Goal: Task Accomplishment & Management: Manage account settings

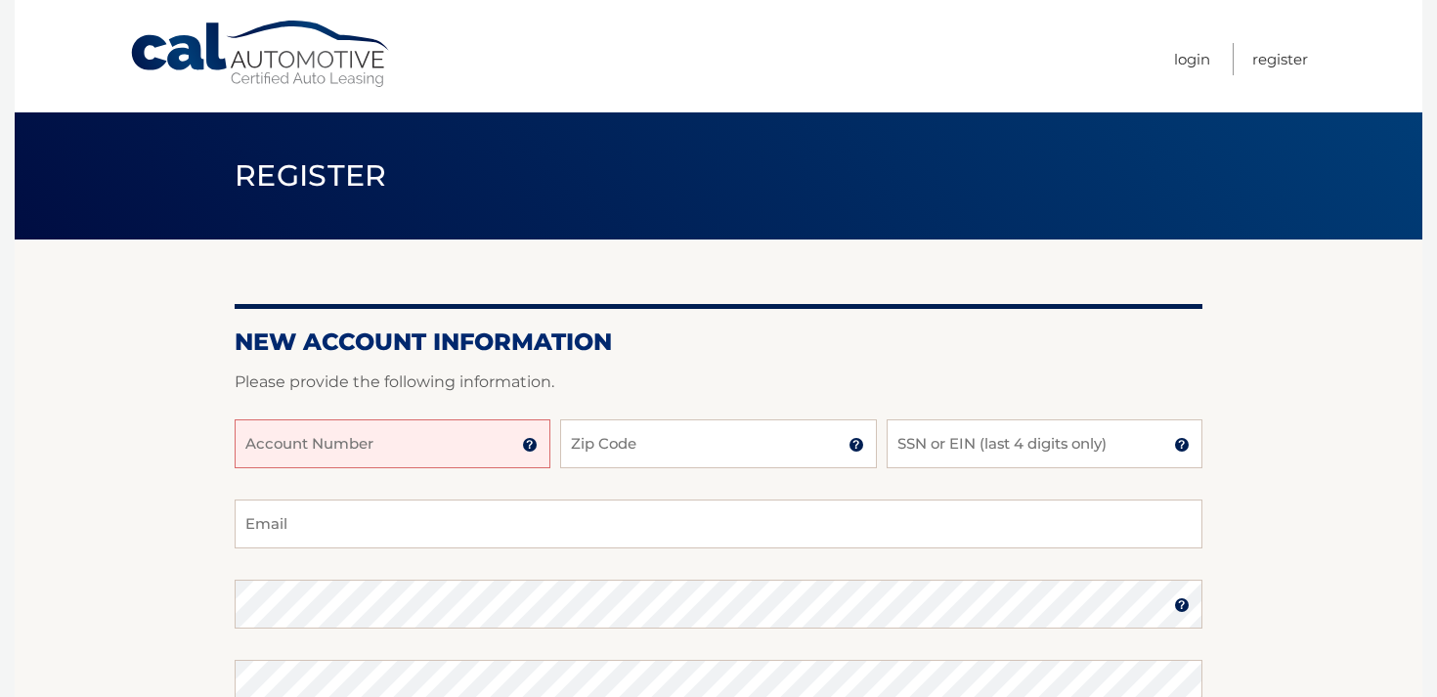
click at [516, 436] on input "Account Number" at bounding box center [393, 443] width 316 height 49
click at [338, 440] on input "Account Number" at bounding box center [393, 443] width 316 height 49
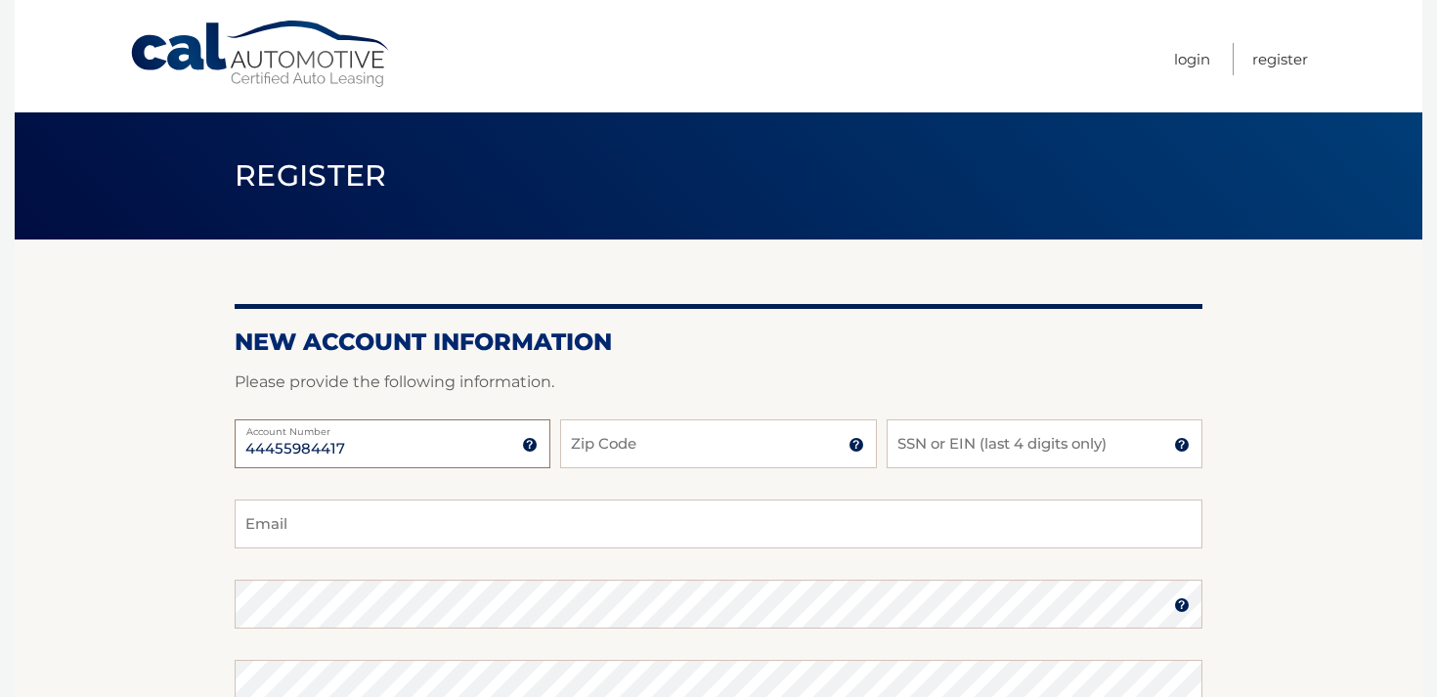
type input "44455984417"
click at [634, 453] on input "Zip Code" at bounding box center [718, 443] width 316 height 49
type input "11558"
type input "0496"
click at [410, 517] on input "Email" at bounding box center [719, 523] width 968 height 49
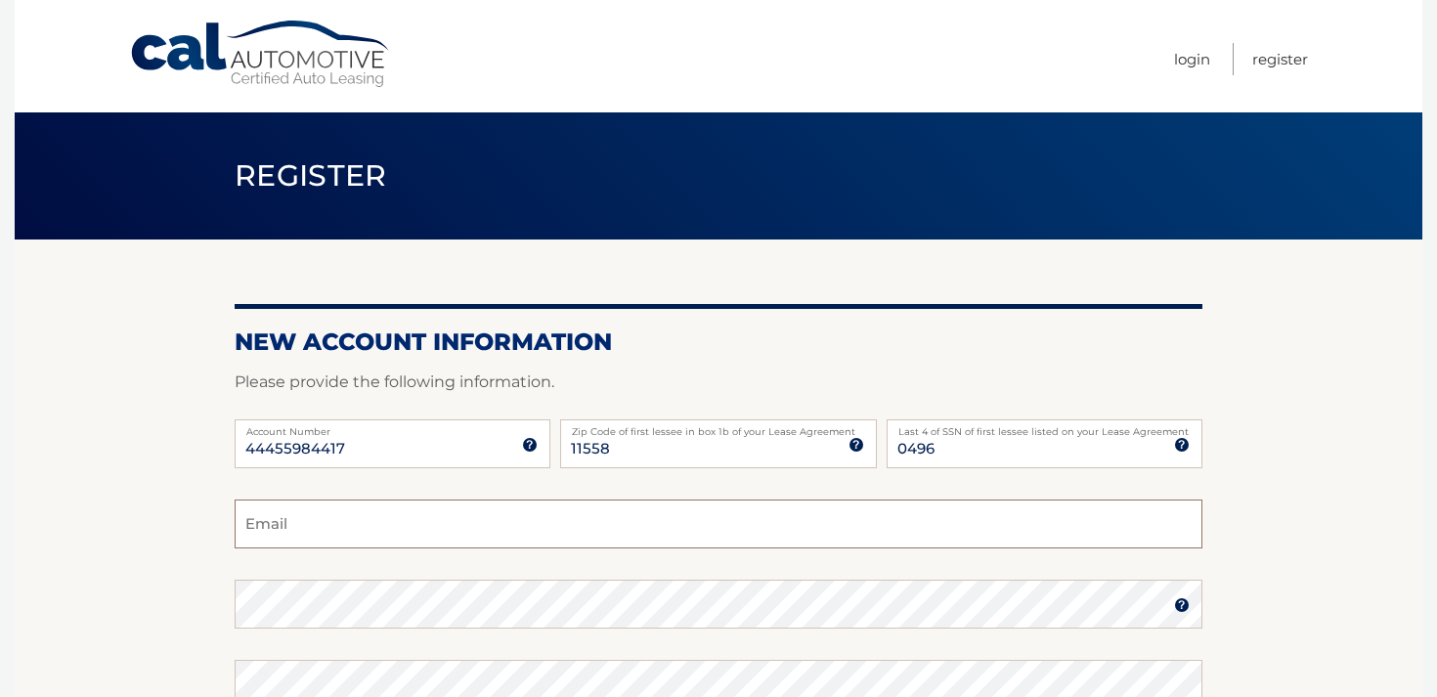
type input "carriehommel1@gmail.com"
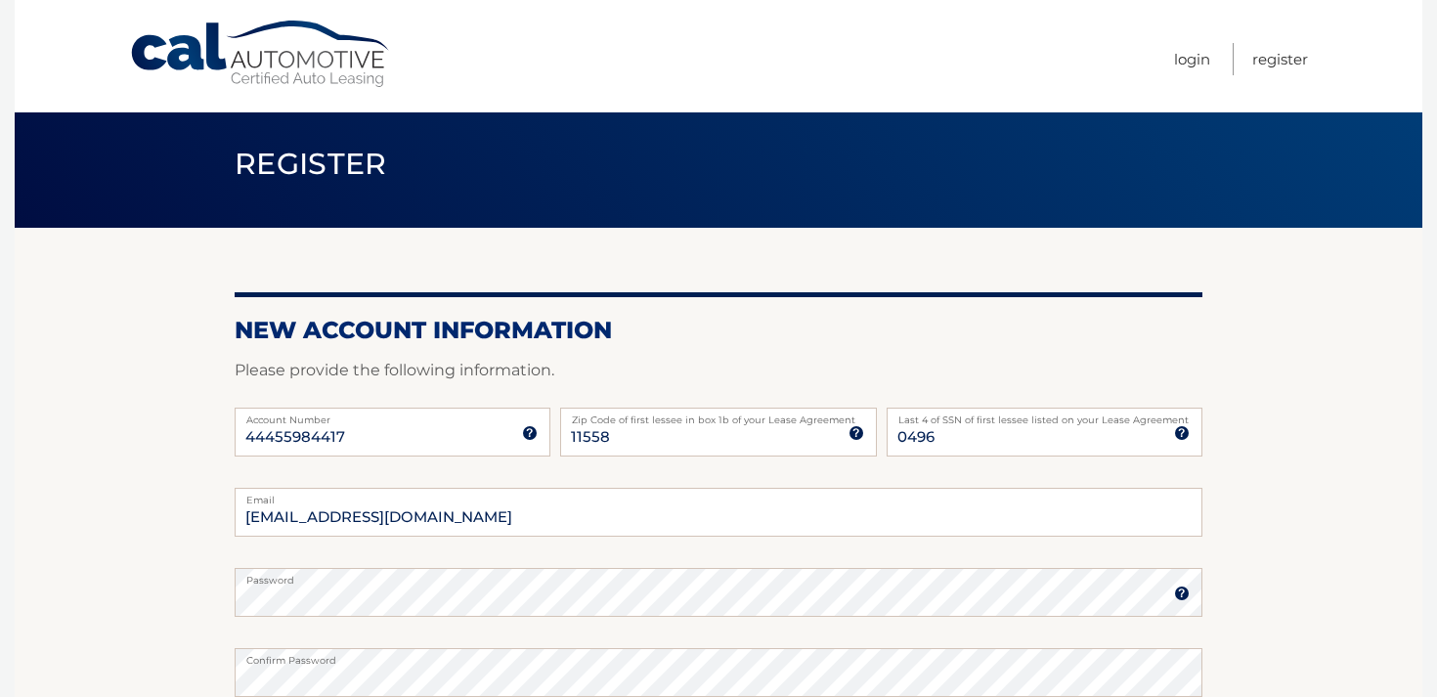
click at [1352, 446] on section "New Account Information Please provide the following information. 44455984417 A…" at bounding box center [718, 609] width 1407 height 763
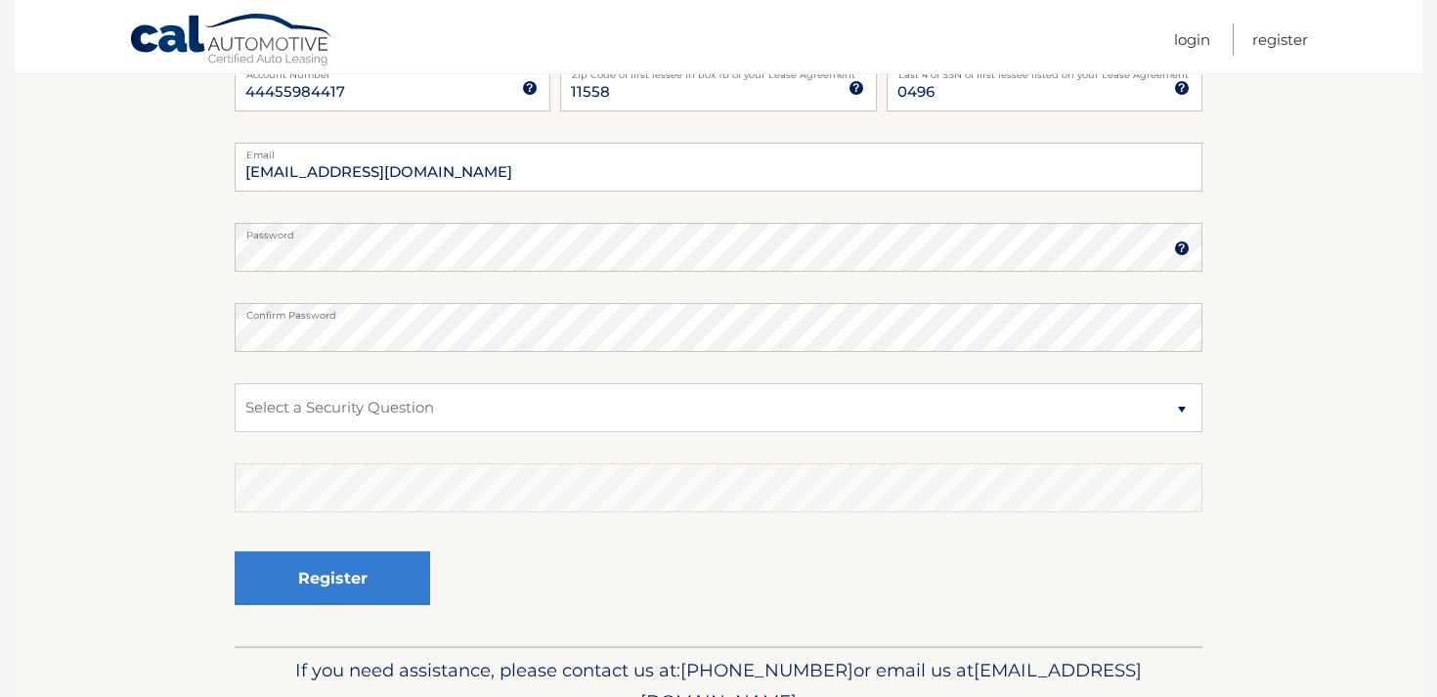
scroll to position [364, 0]
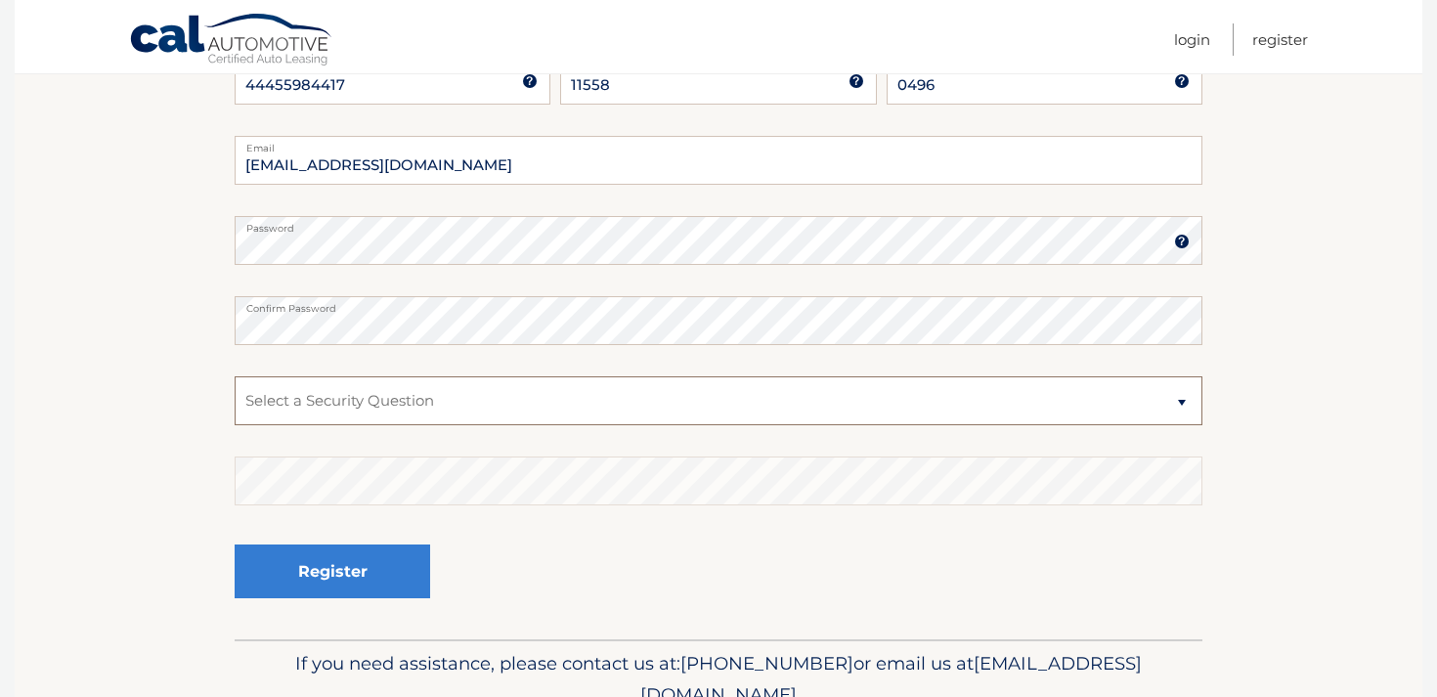
click at [299, 403] on select "Select a Security Question What was the name of your elementary school? What is…" at bounding box center [719, 400] width 968 height 49
select select "1"
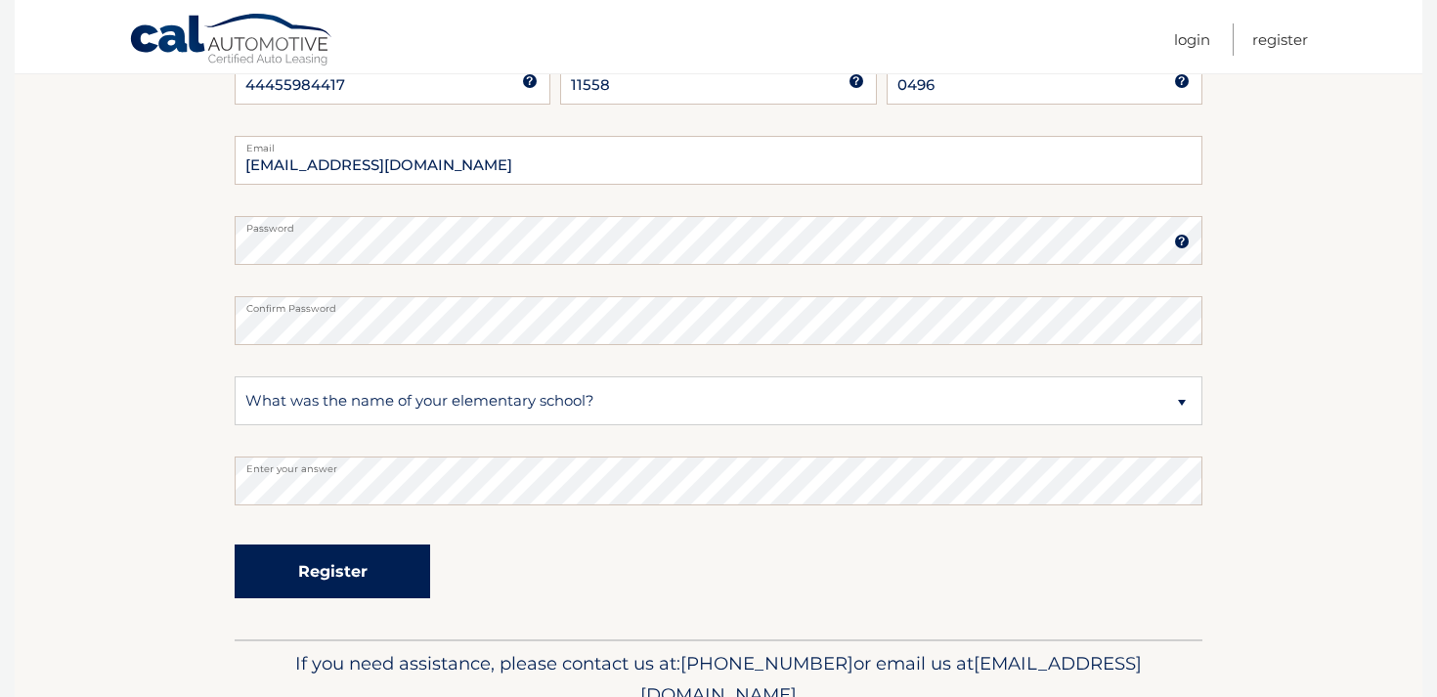
click at [327, 574] on button "Register" at bounding box center [332, 571] width 195 height 54
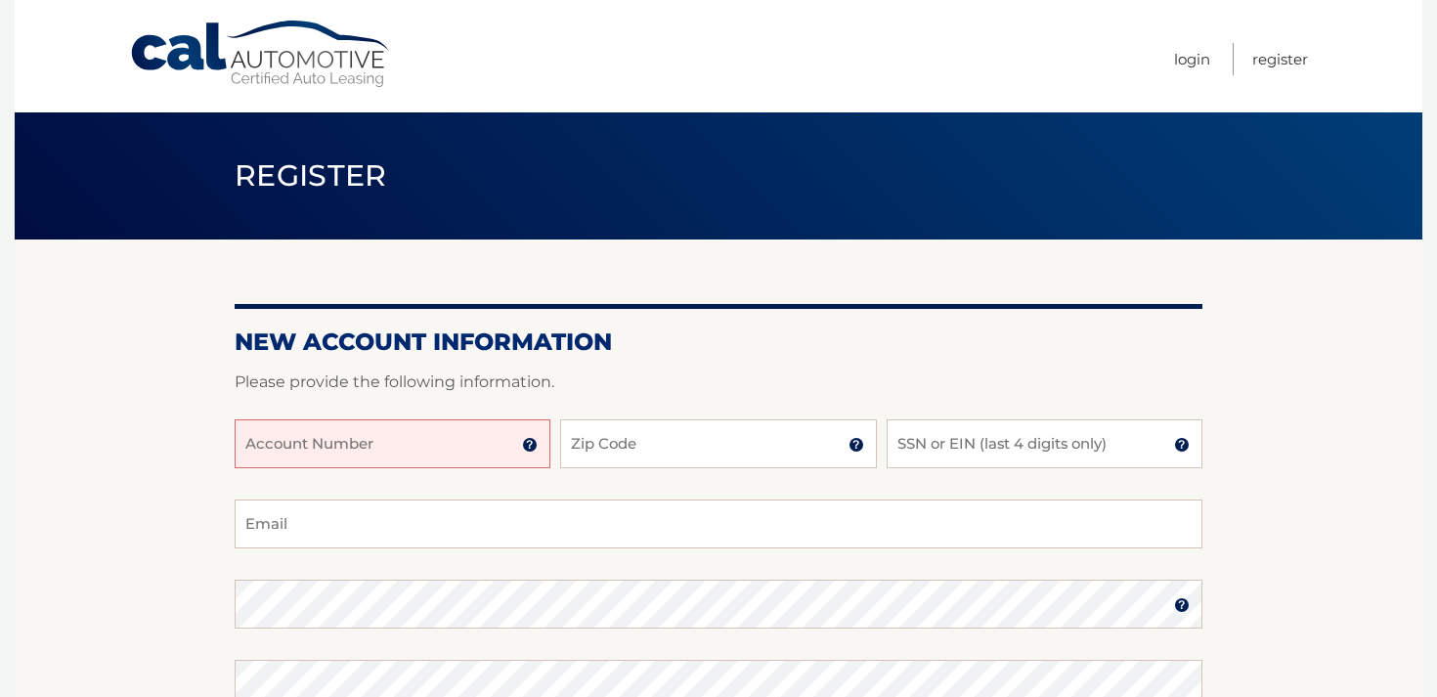
click at [367, 447] on input "Account Number" at bounding box center [393, 443] width 316 height 49
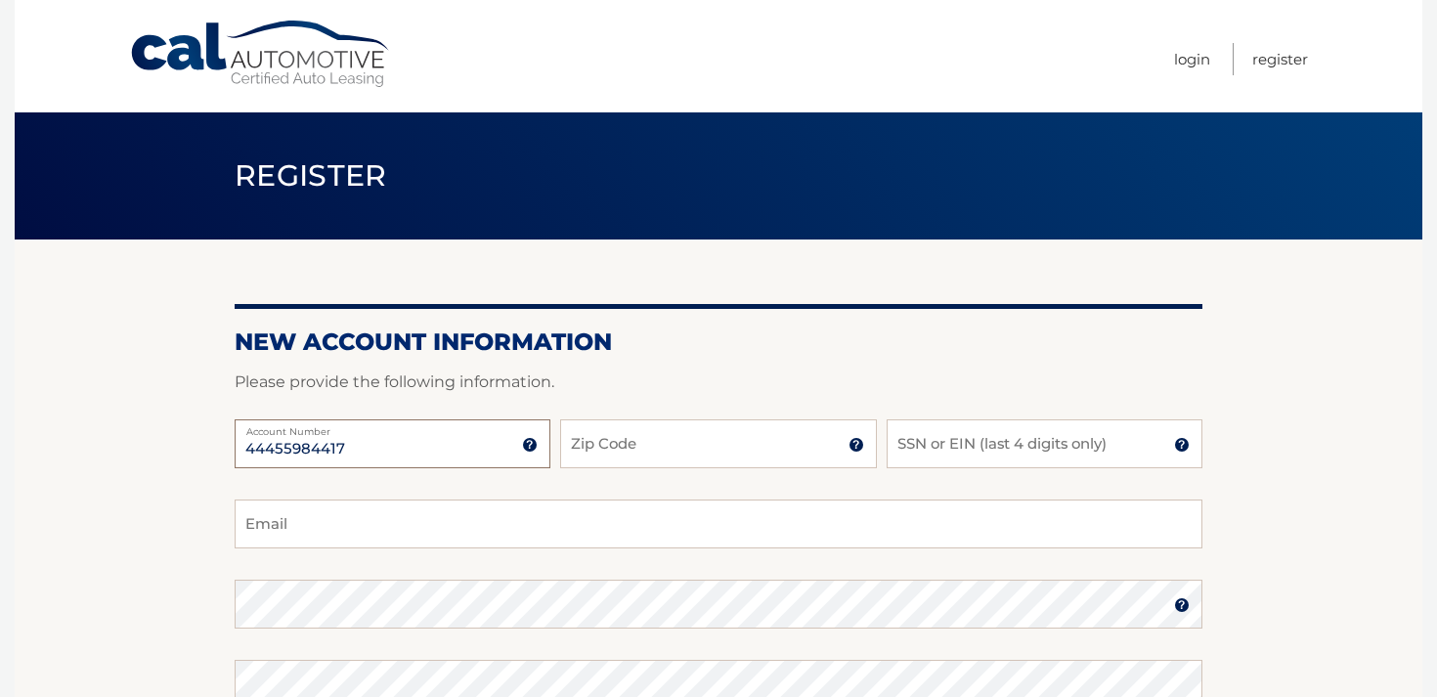
type input "44455984417"
type input "11558"
type input "0496"
type input "carriehommel1@gmail.com"
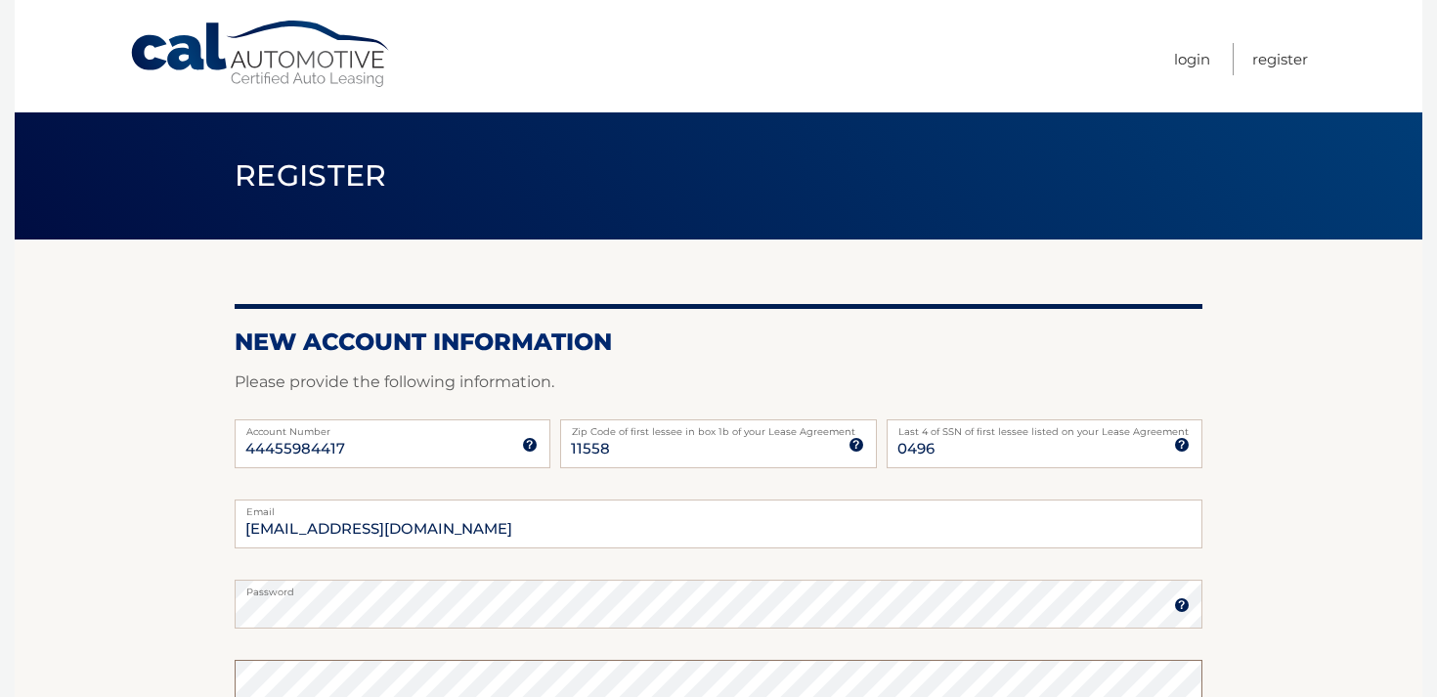
scroll to position [12, 0]
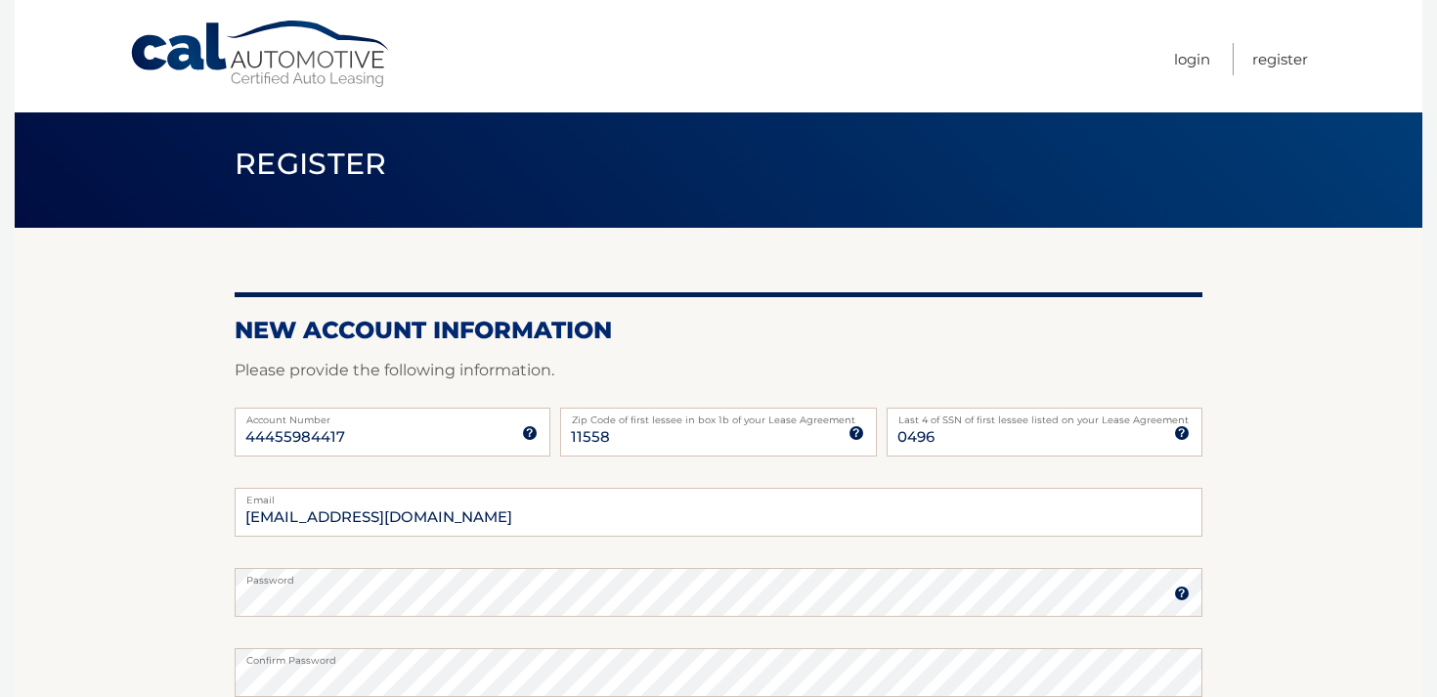
click at [1330, 485] on section "New Account Information Please provide the following information. 44455984417 A…" at bounding box center [718, 609] width 1407 height 763
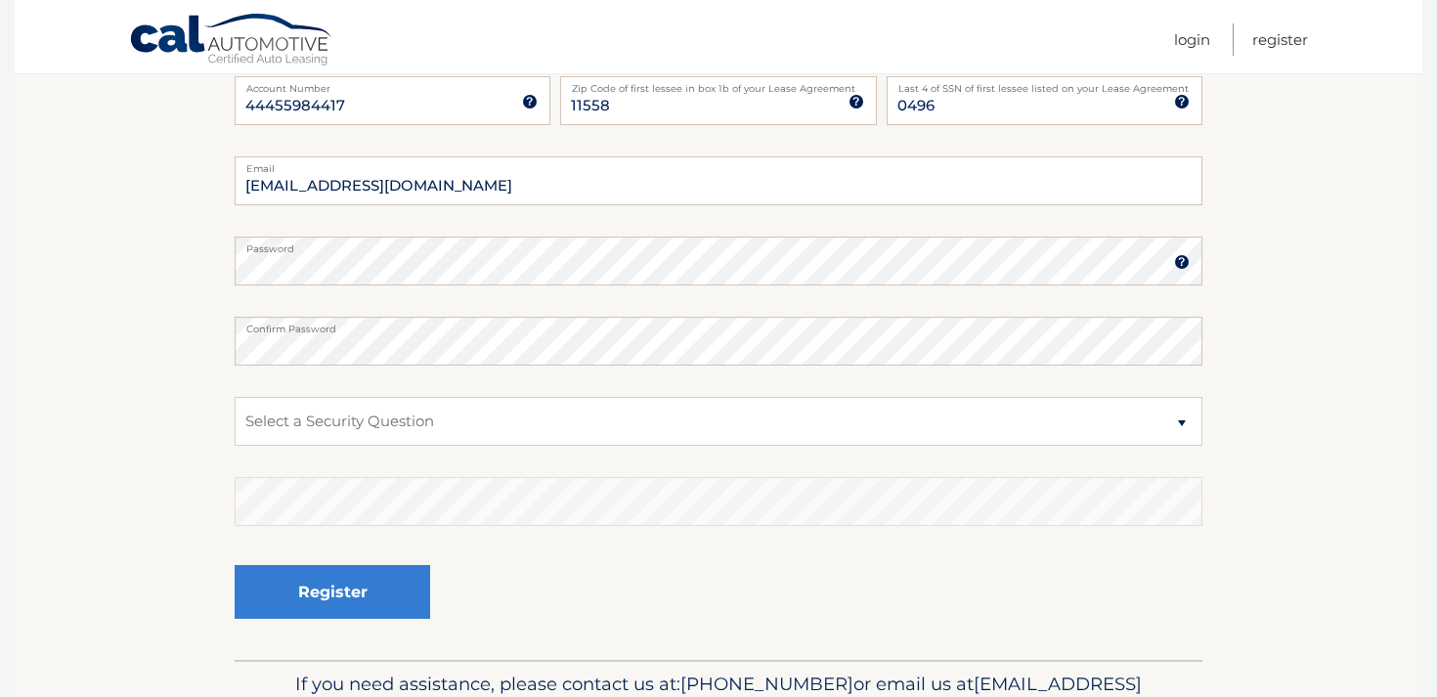
scroll to position [364, 0]
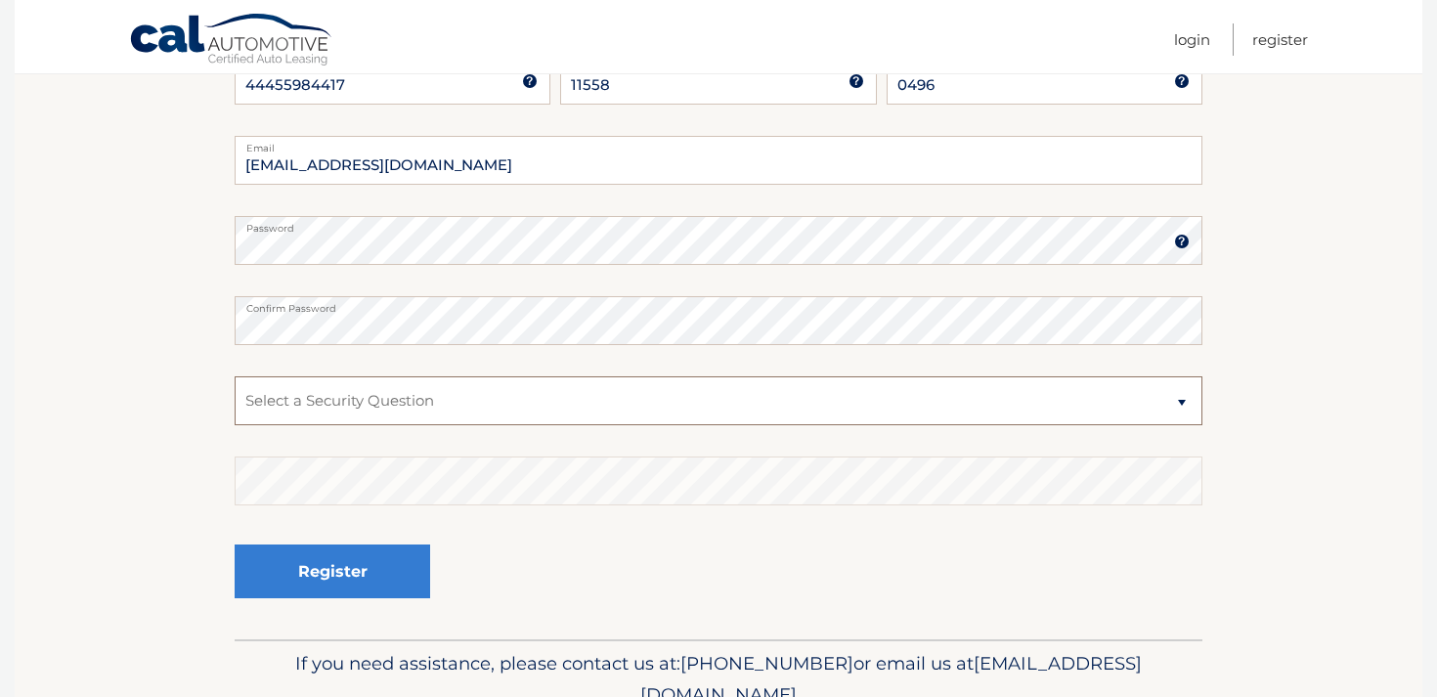
click at [878, 380] on select "Select a Security Question What was the name of your elementary school? What is…" at bounding box center [719, 400] width 968 height 49
select select "1"
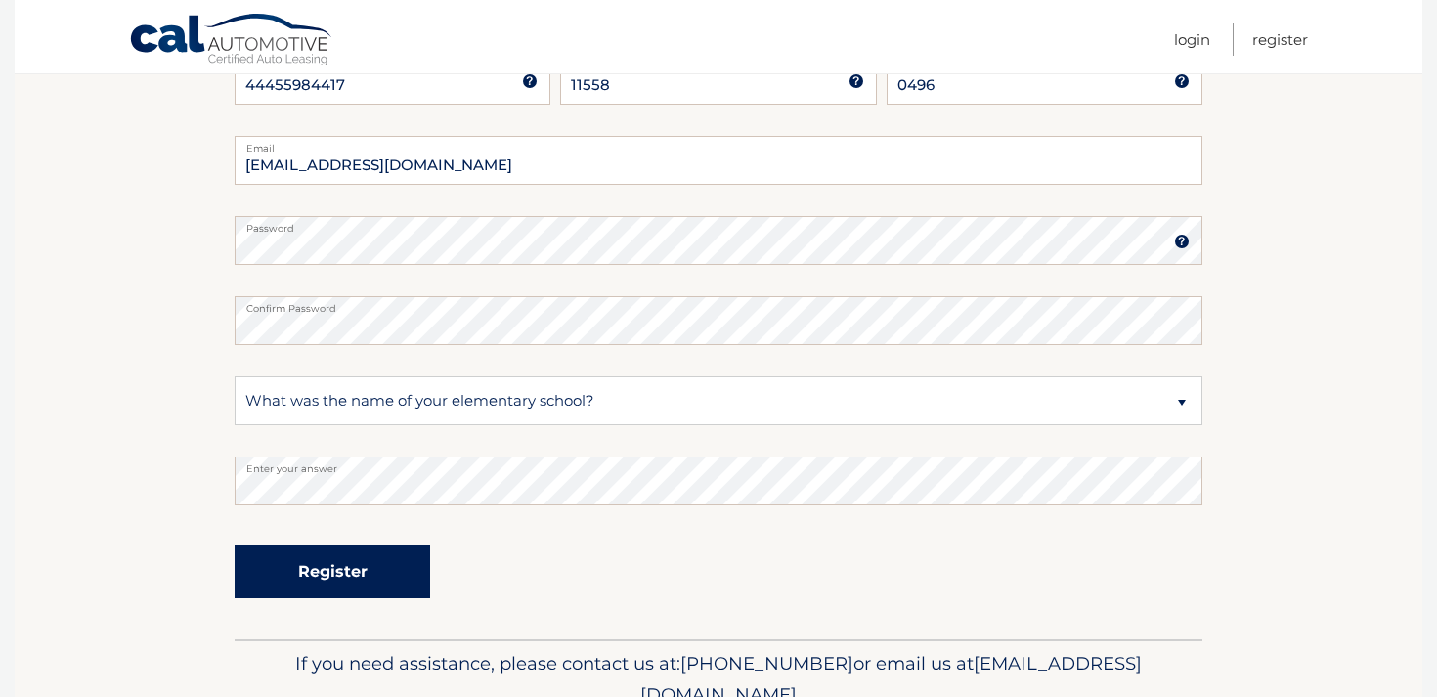
click at [363, 587] on button "Register" at bounding box center [332, 571] width 195 height 54
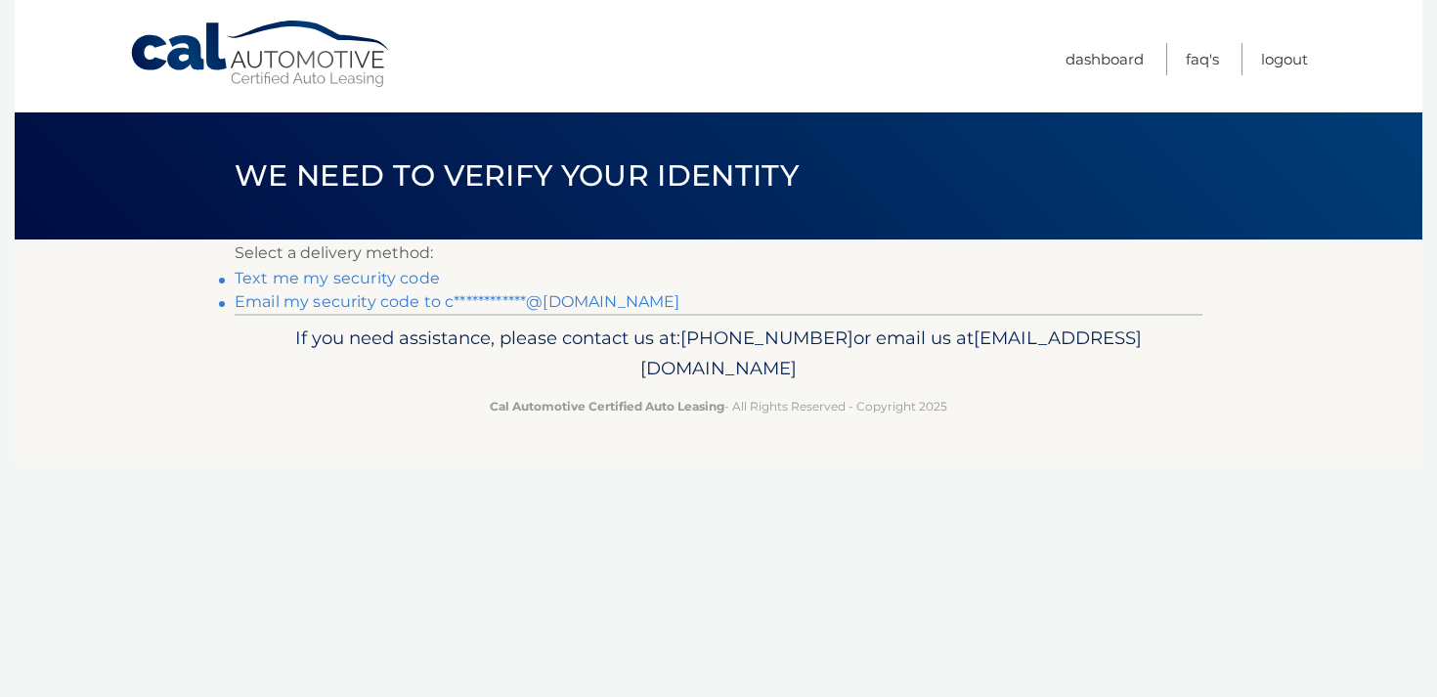
click at [338, 277] on link "Text me my security code" at bounding box center [337, 278] width 205 height 19
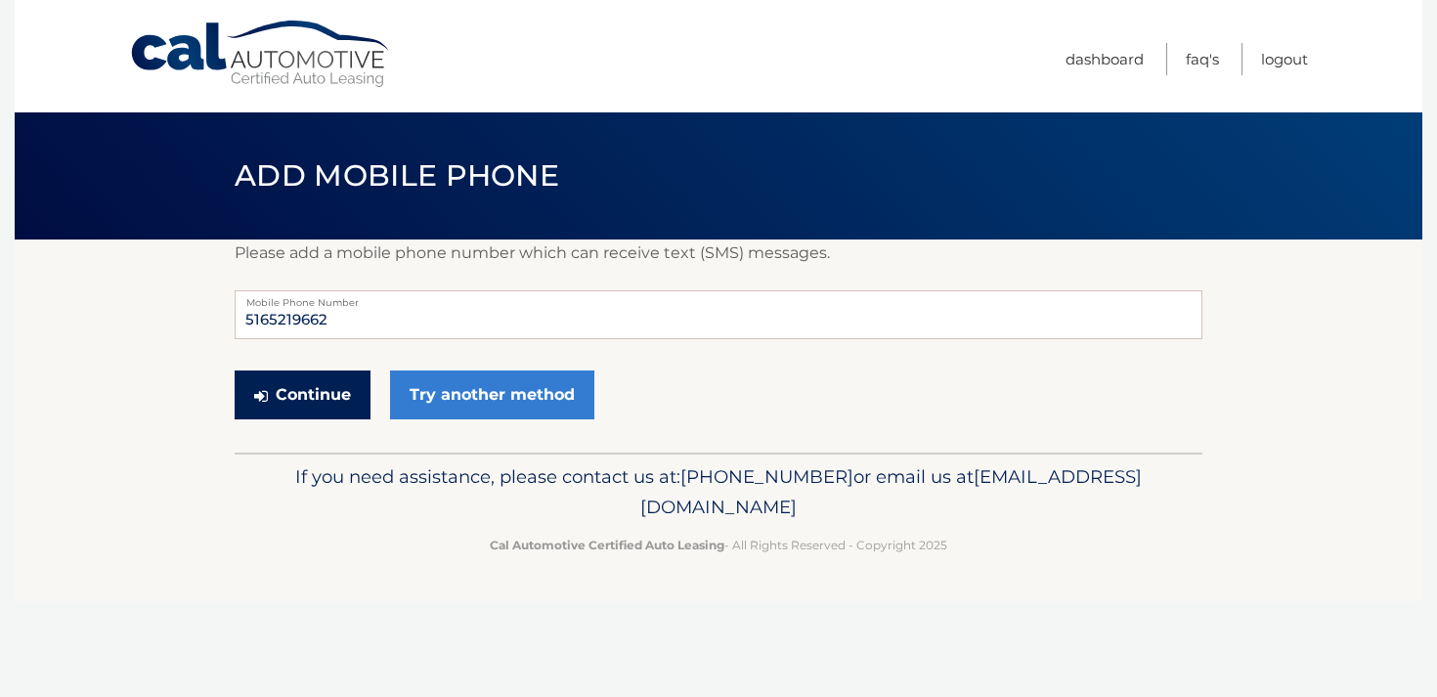
click at [303, 396] on button "Continue" at bounding box center [303, 394] width 136 height 49
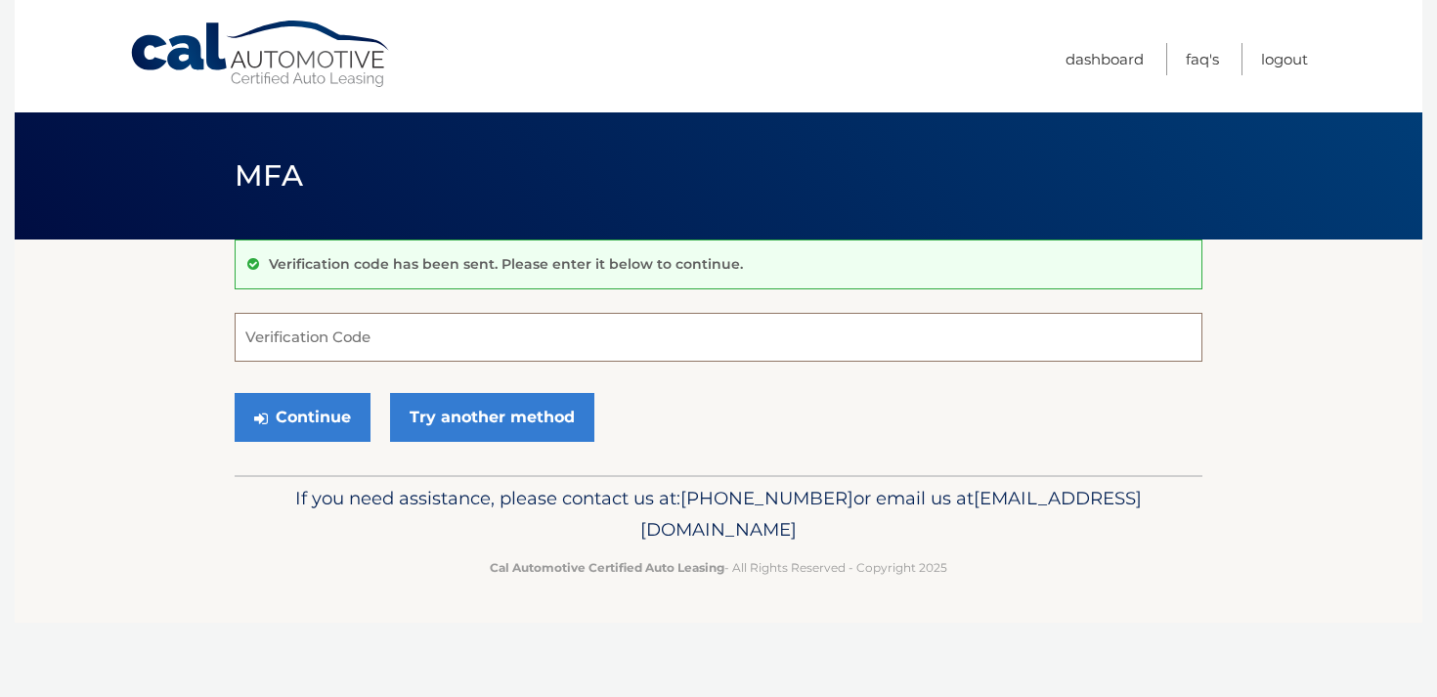
click at [300, 348] on input "Verification Code" at bounding box center [719, 337] width 968 height 49
type input "235647"
click at [310, 419] on button "Continue" at bounding box center [303, 417] width 136 height 49
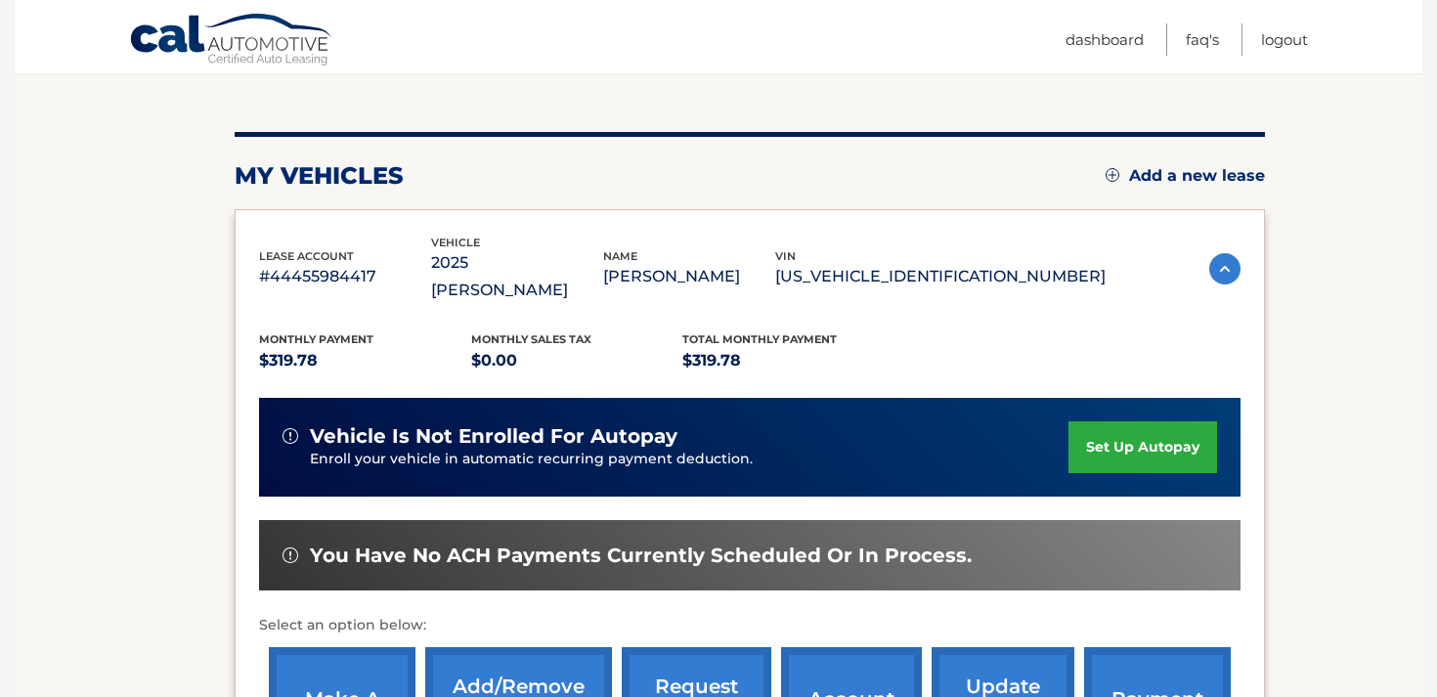
scroll to position [235, 0]
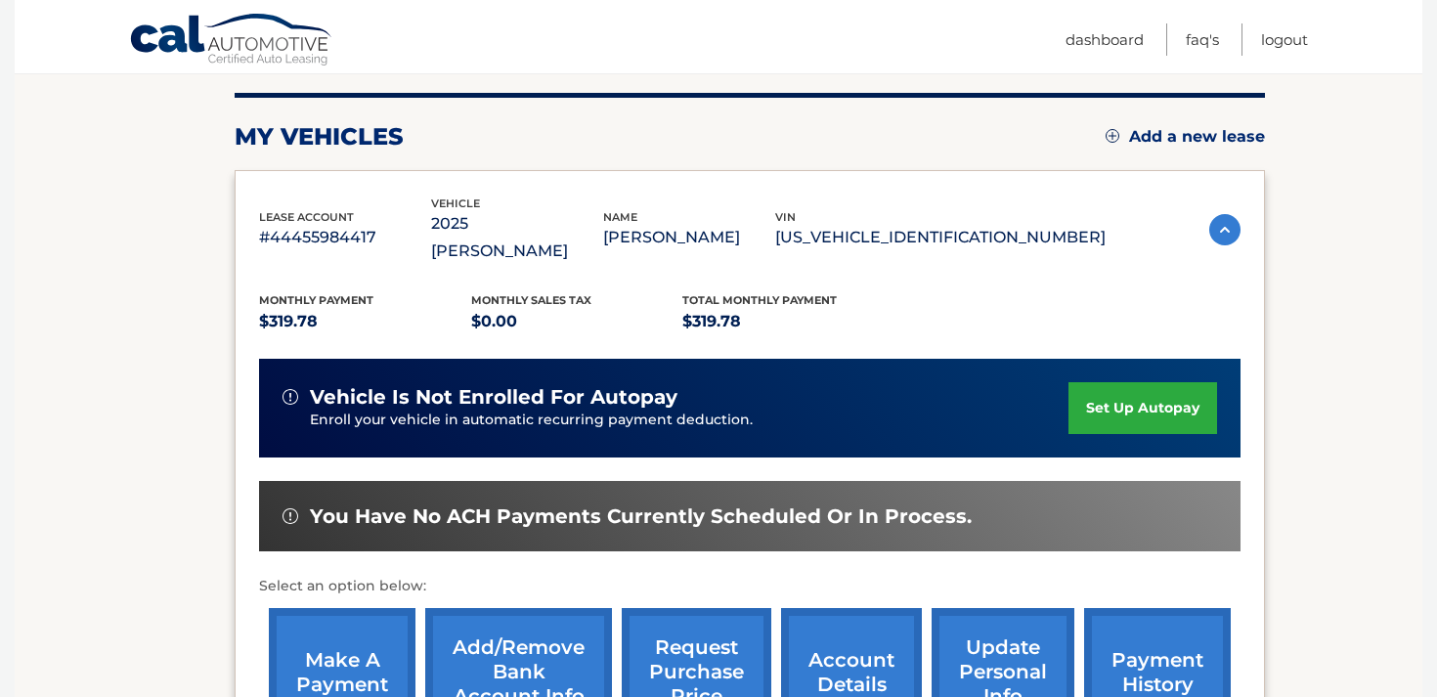
click at [1116, 384] on link "set up autopay" at bounding box center [1142, 408] width 149 height 52
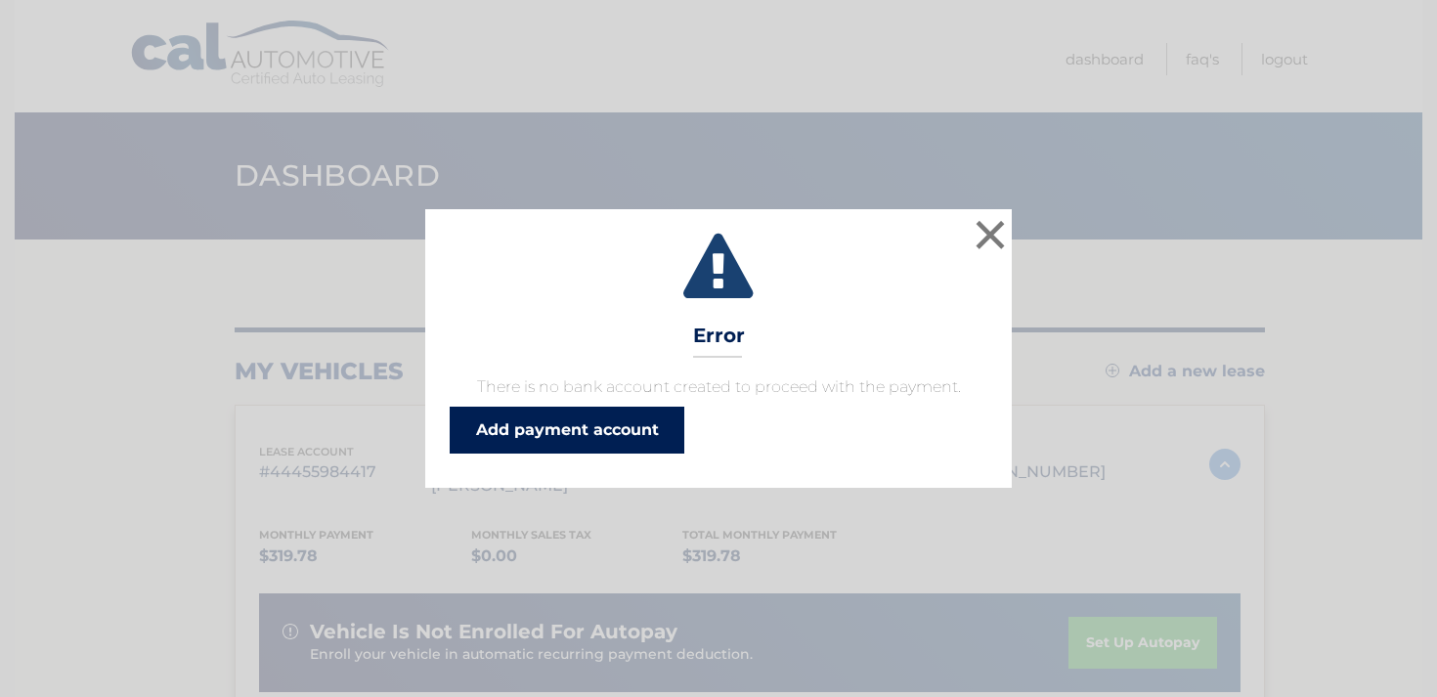
click at [577, 436] on link "Add payment account" at bounding box center [567, 430] width 235 height 47
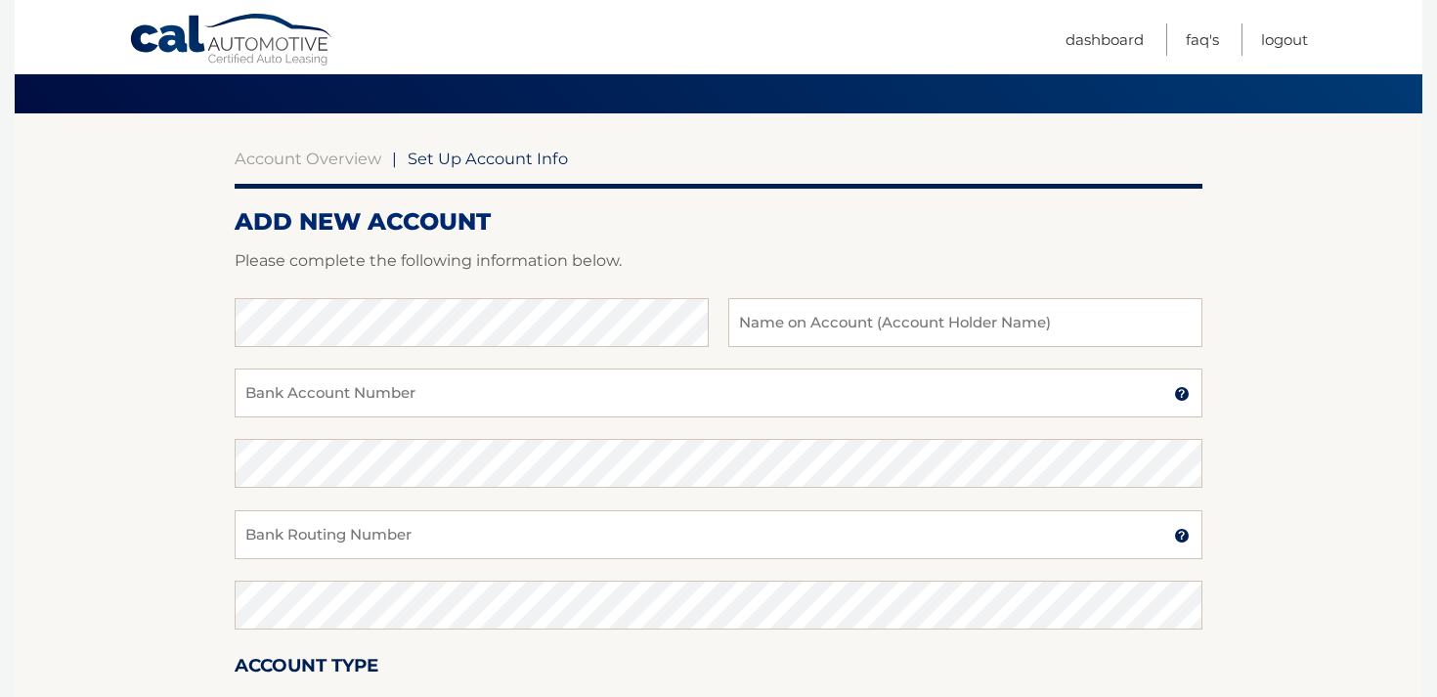
scroll to position [156, 0]
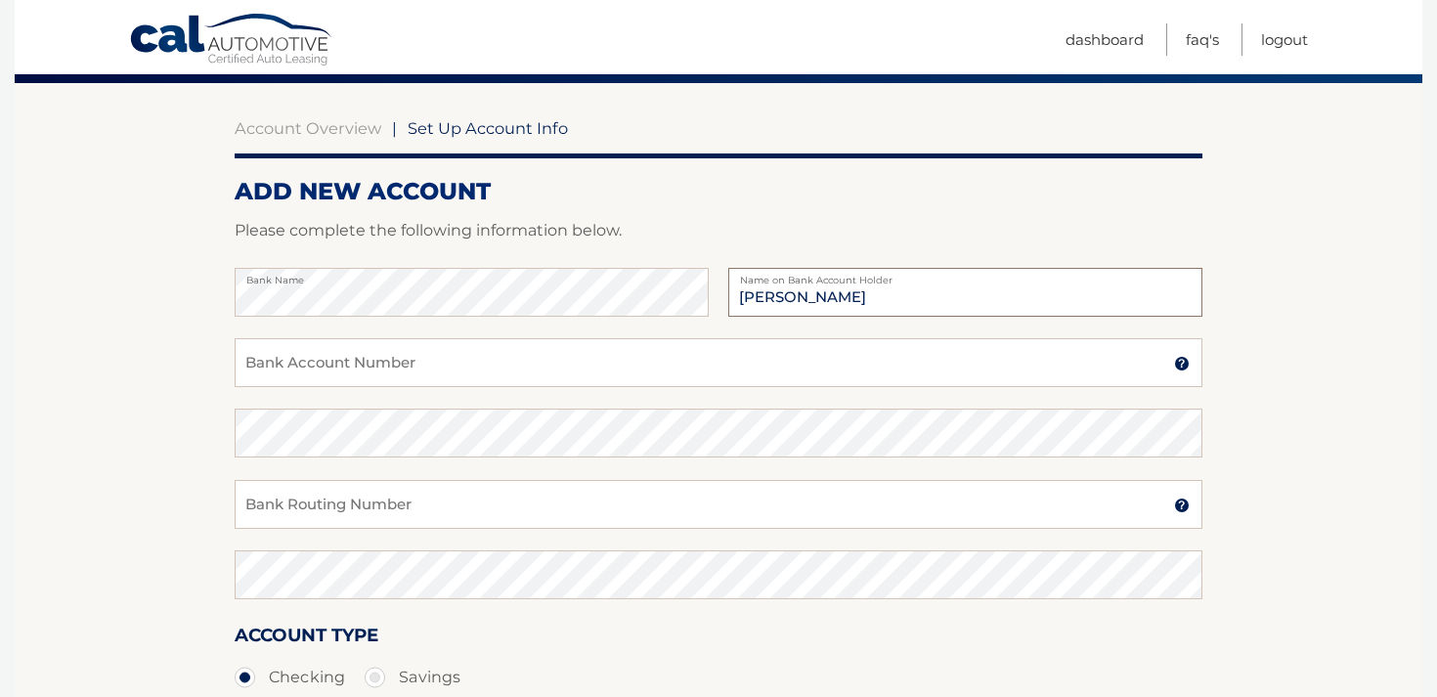
type input "[PERSON_NAME]"
click at [334, 384] on input "Bank Account Number" at bounding box center [719, 362] width 968 height 49
type input "4304743689"
click at [332, 500] on input "Bank Routing Number" at bounding box center [719, 504] width 968 height 49
type input "026013673"
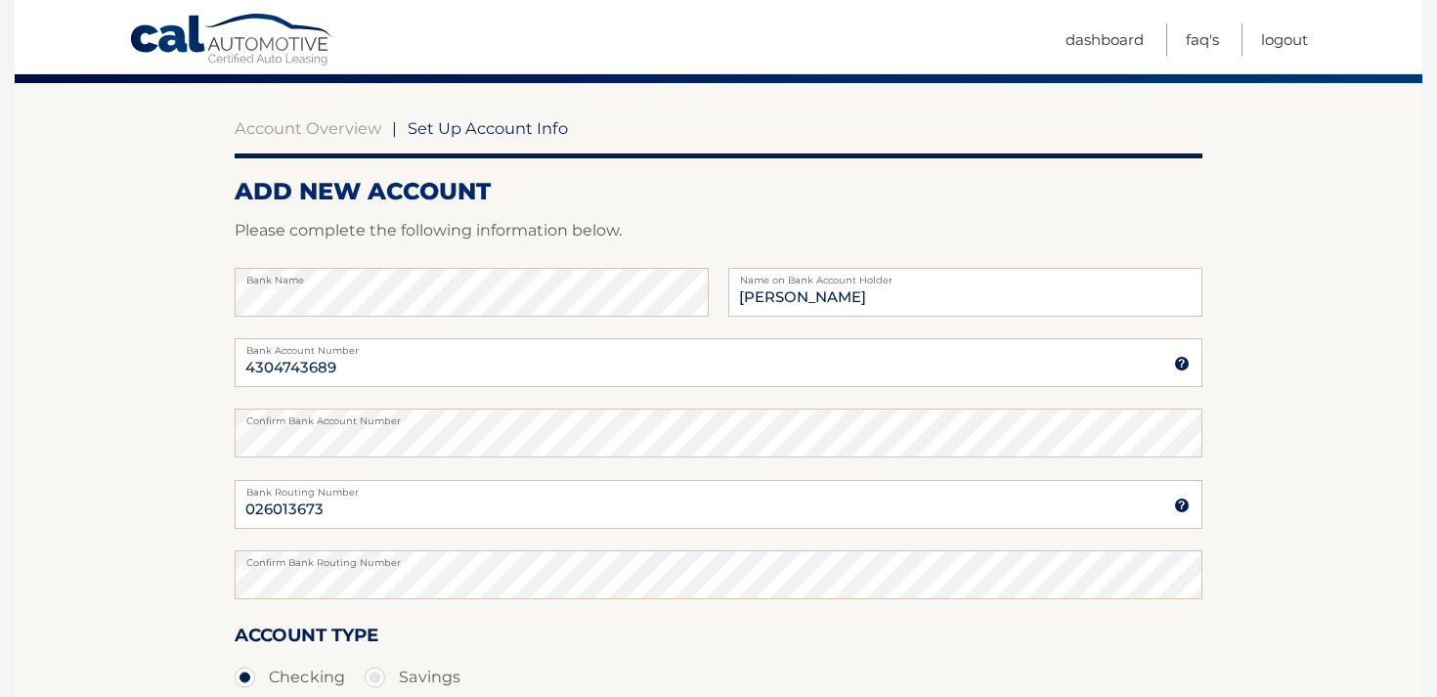
click at [1374, 481] on section "Account Overview | Set Up Account Info ADD NEW ACCOUNT Please complete the foll…" at bounding box center [718, 456] width 1407 height 746
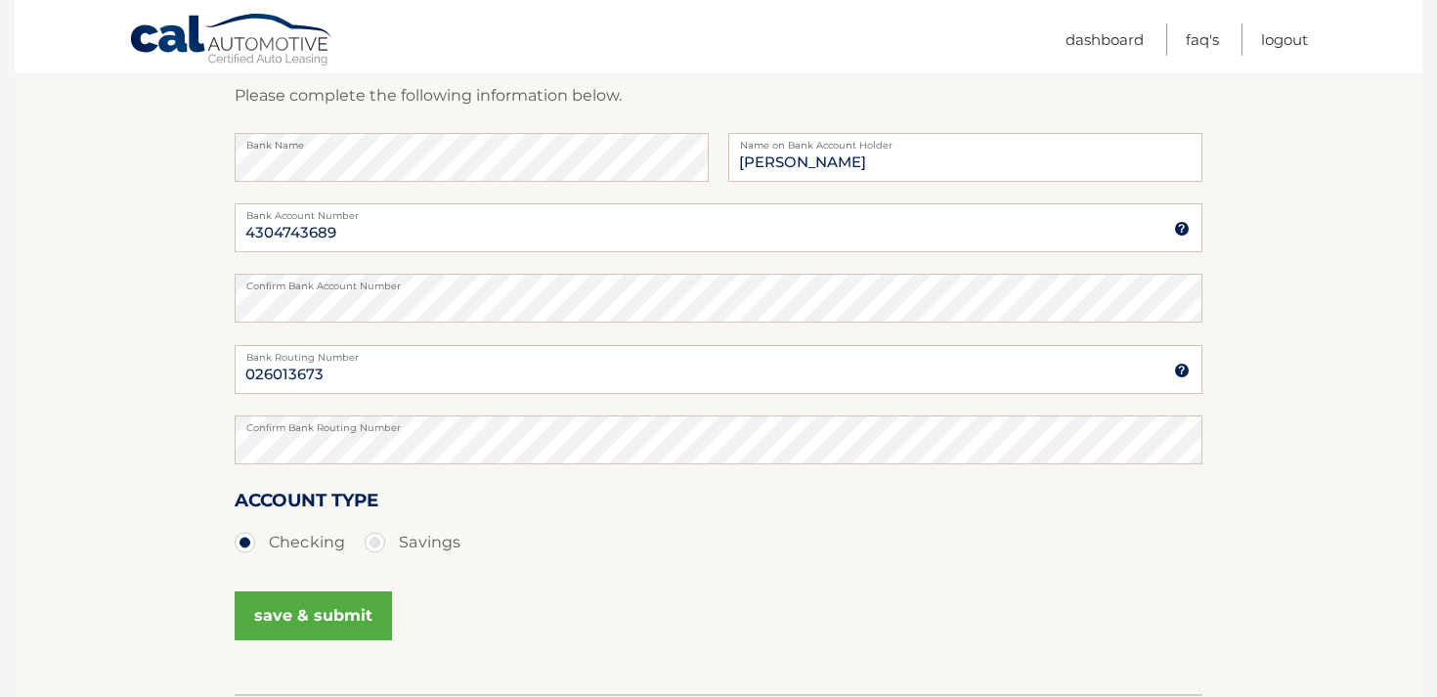
scroll to position [352, 0]
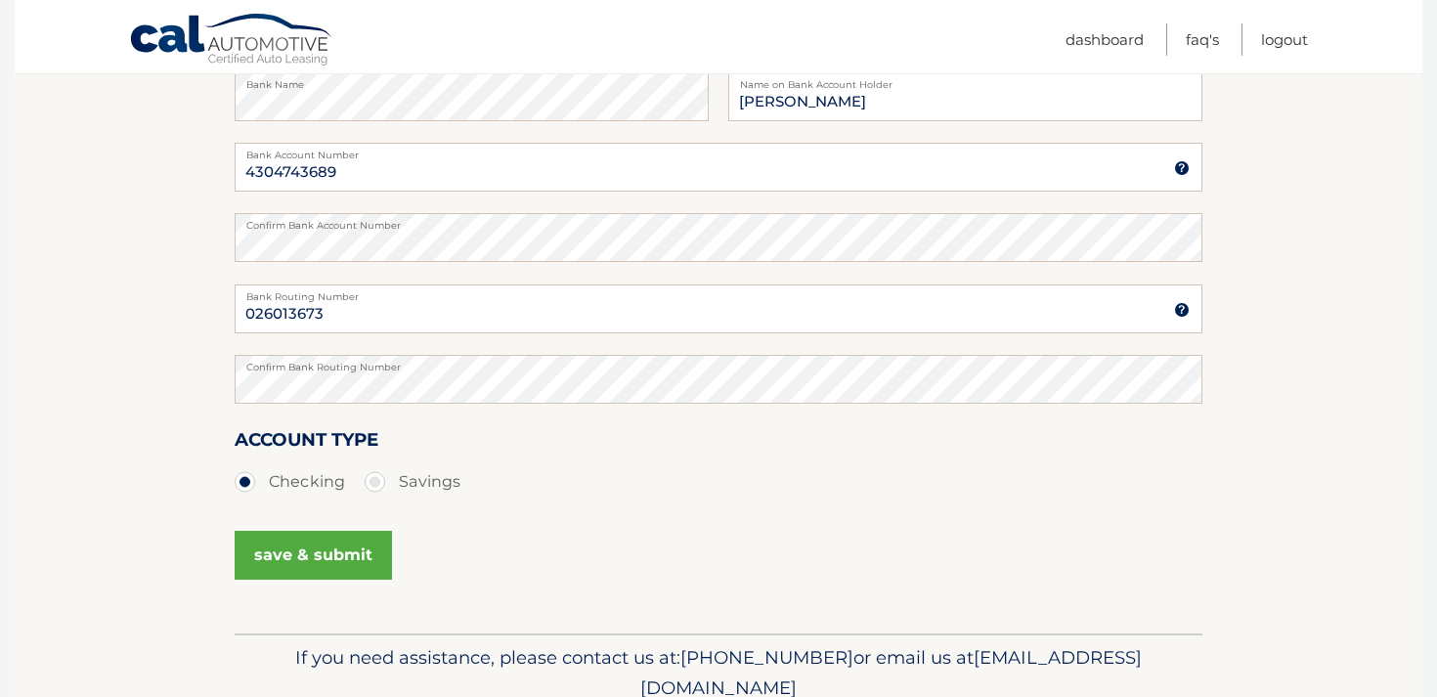
click at [333, 556] on button "save & submit" at bounding box center [313, 555] width 157 height 49
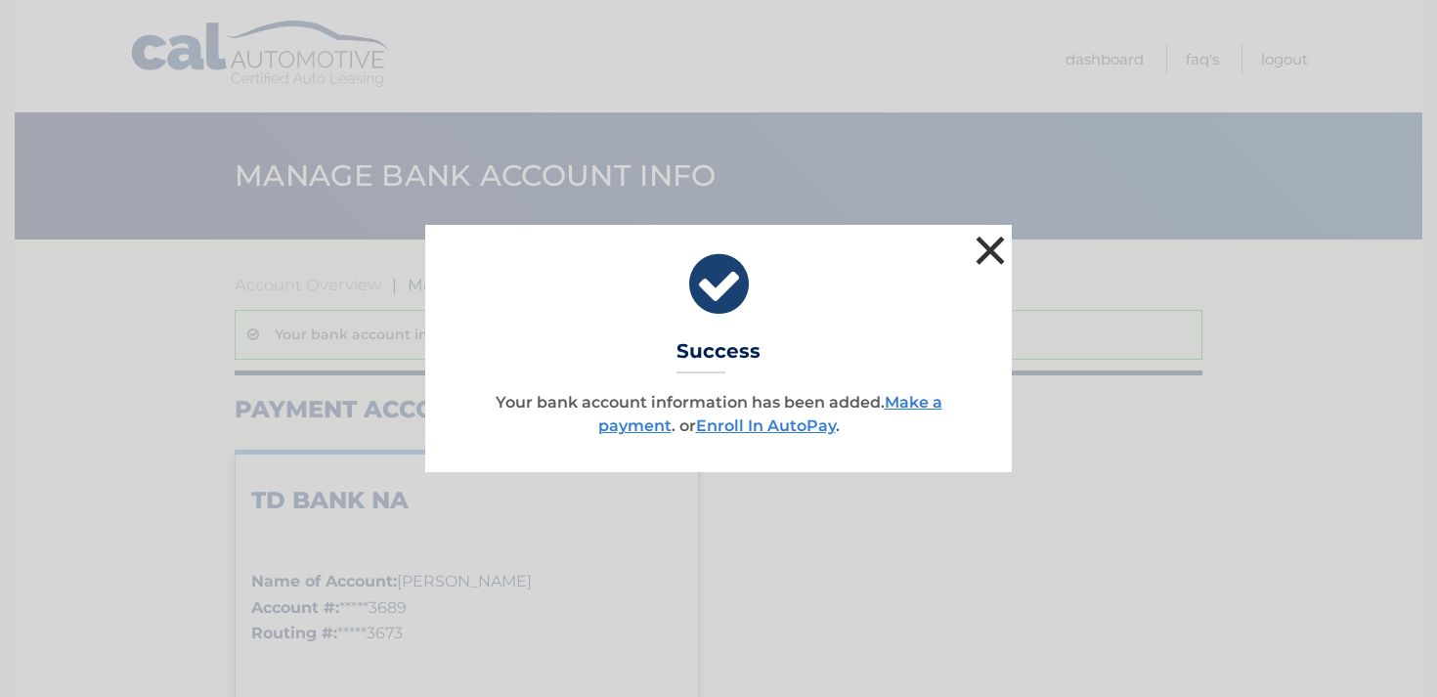
click at [990, 251] on button "×" at bounding box center [990, 250] width 39 height 39
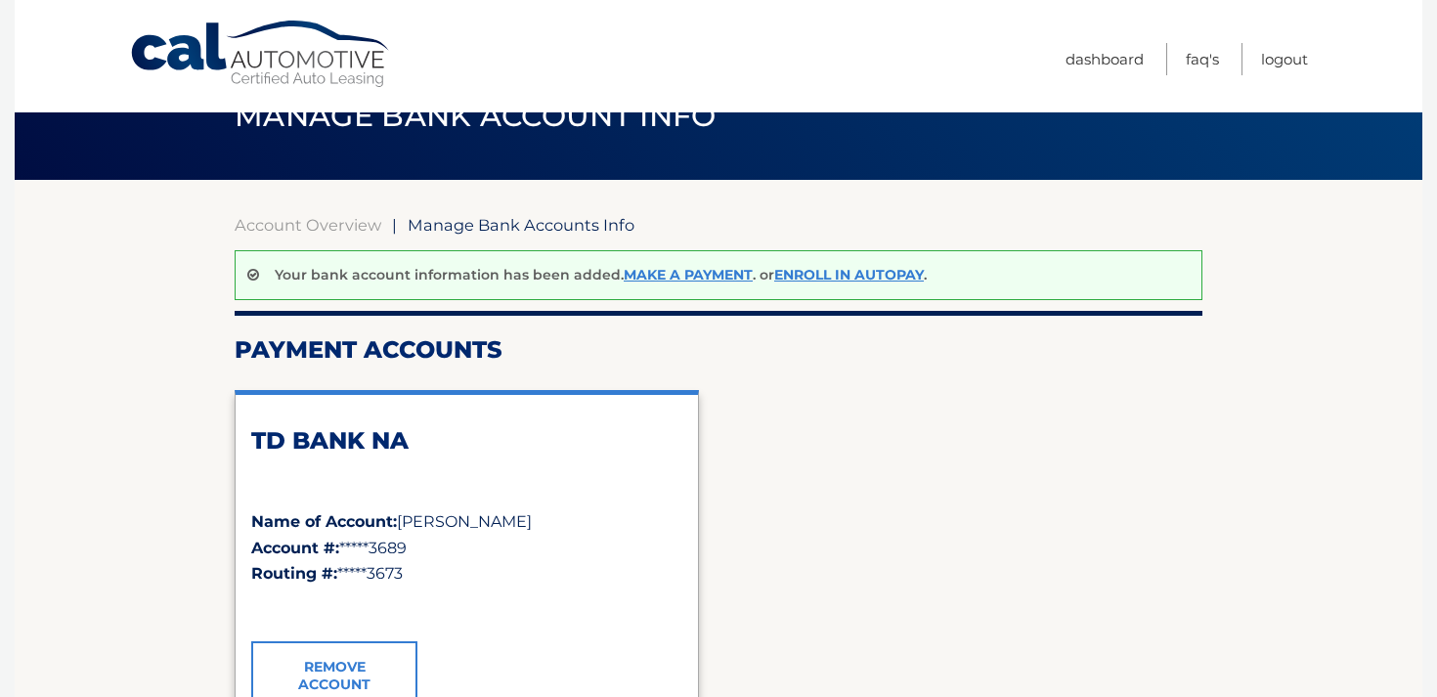
scroll to position [57, 0]
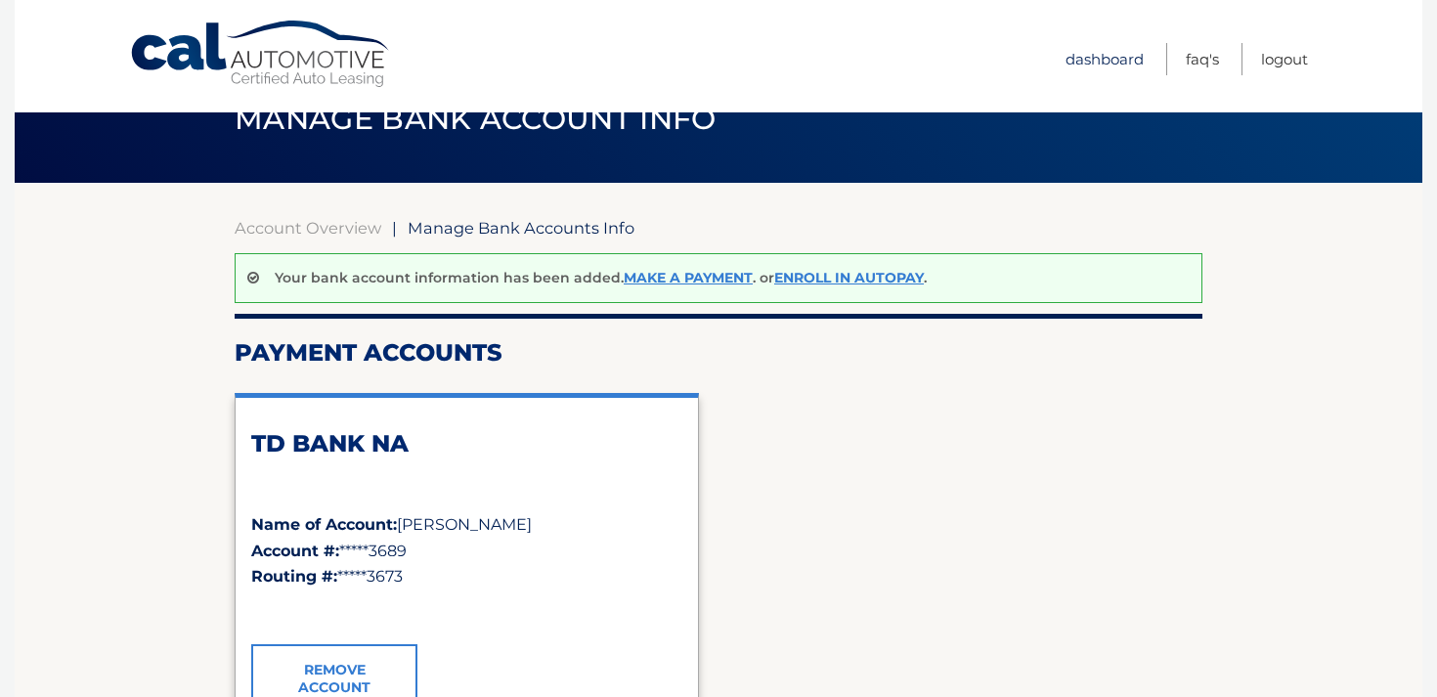
click at [1093, 49] on link "Dashboard" at bounding box center [1104, 59] width 78 height 32
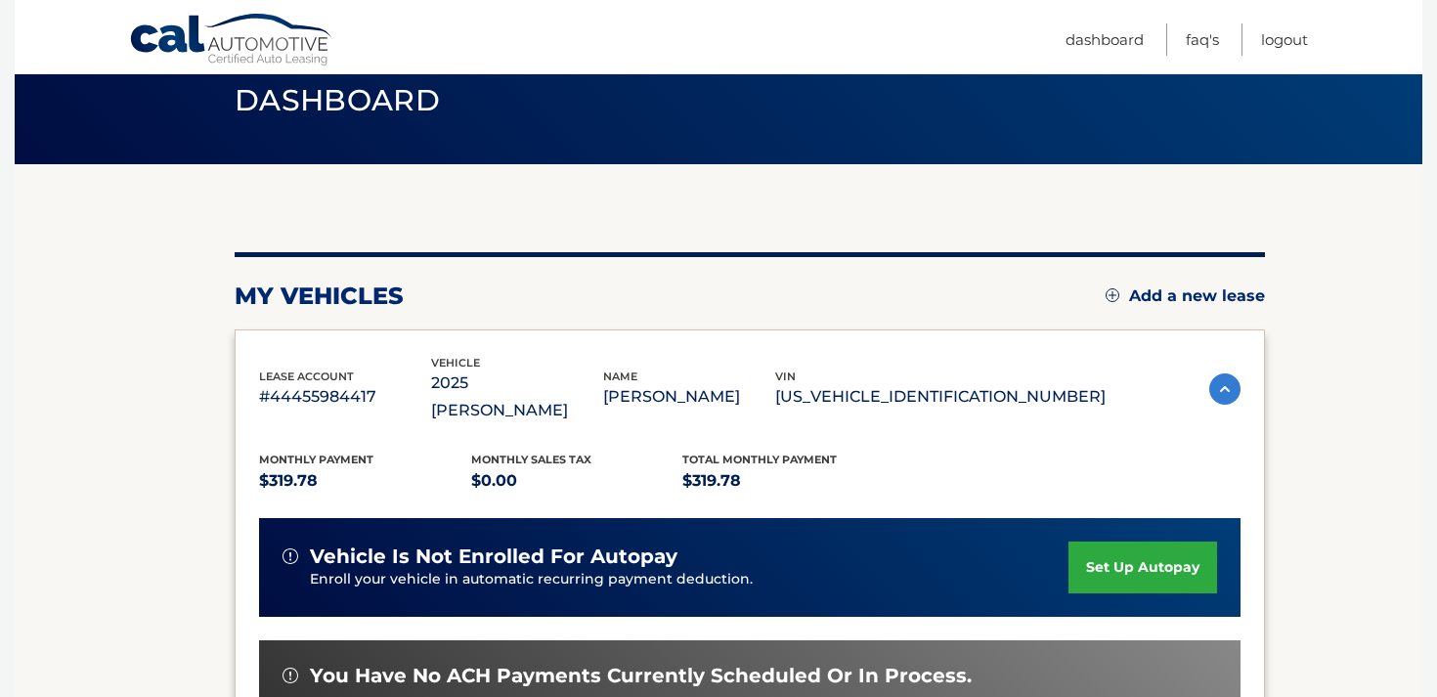
scroll to position [78, 0]
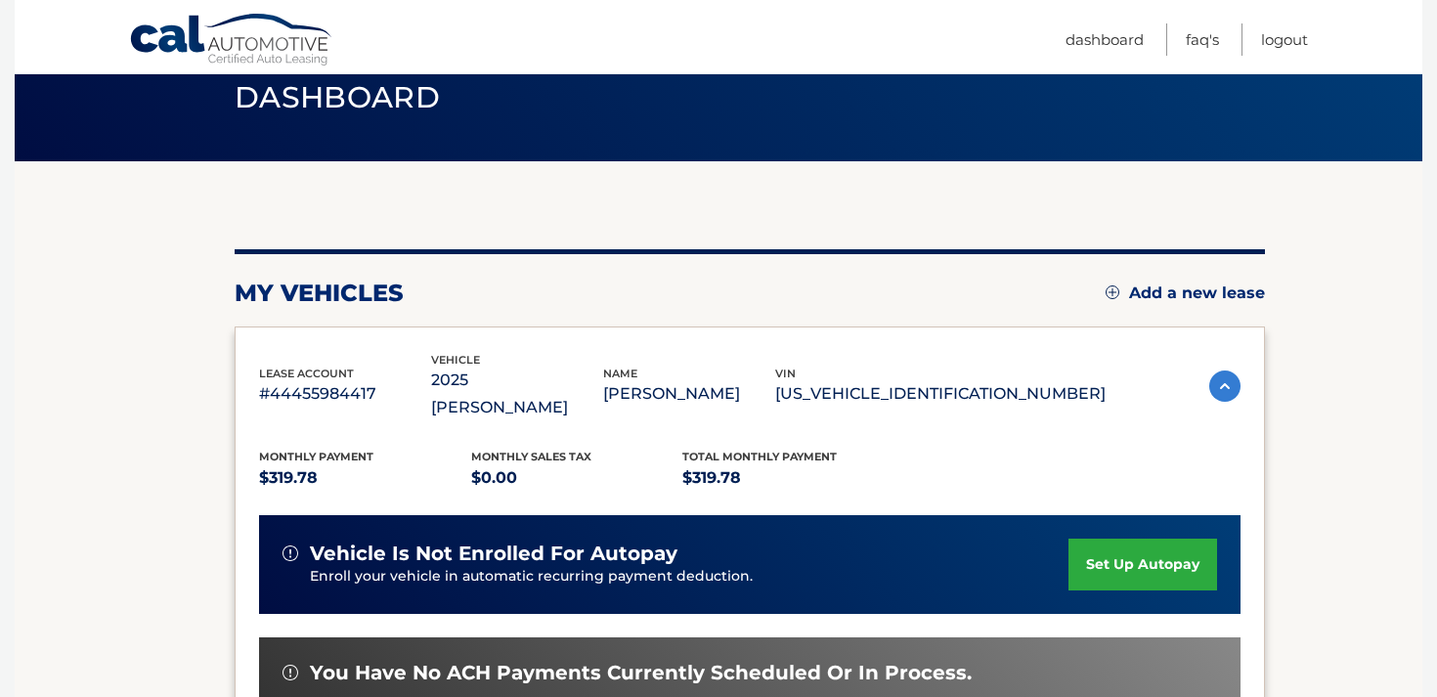
click at [1134, 539] on link "set up autopay" at bounding box center [1142, 565] width 149 height 52
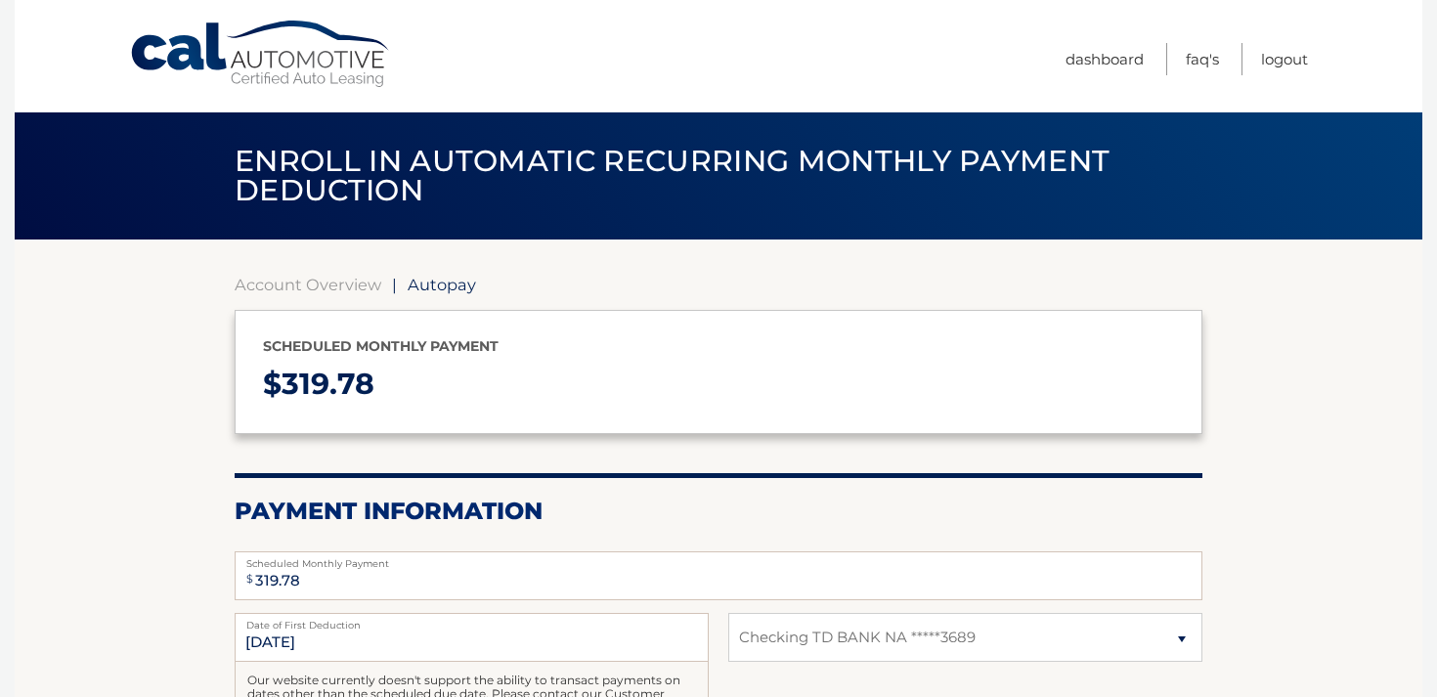
select select "NjQxMTlhZTUtNGE2OS00MGU4LWFiNjYtOTE3ZDQ3NjhiY2Yw"
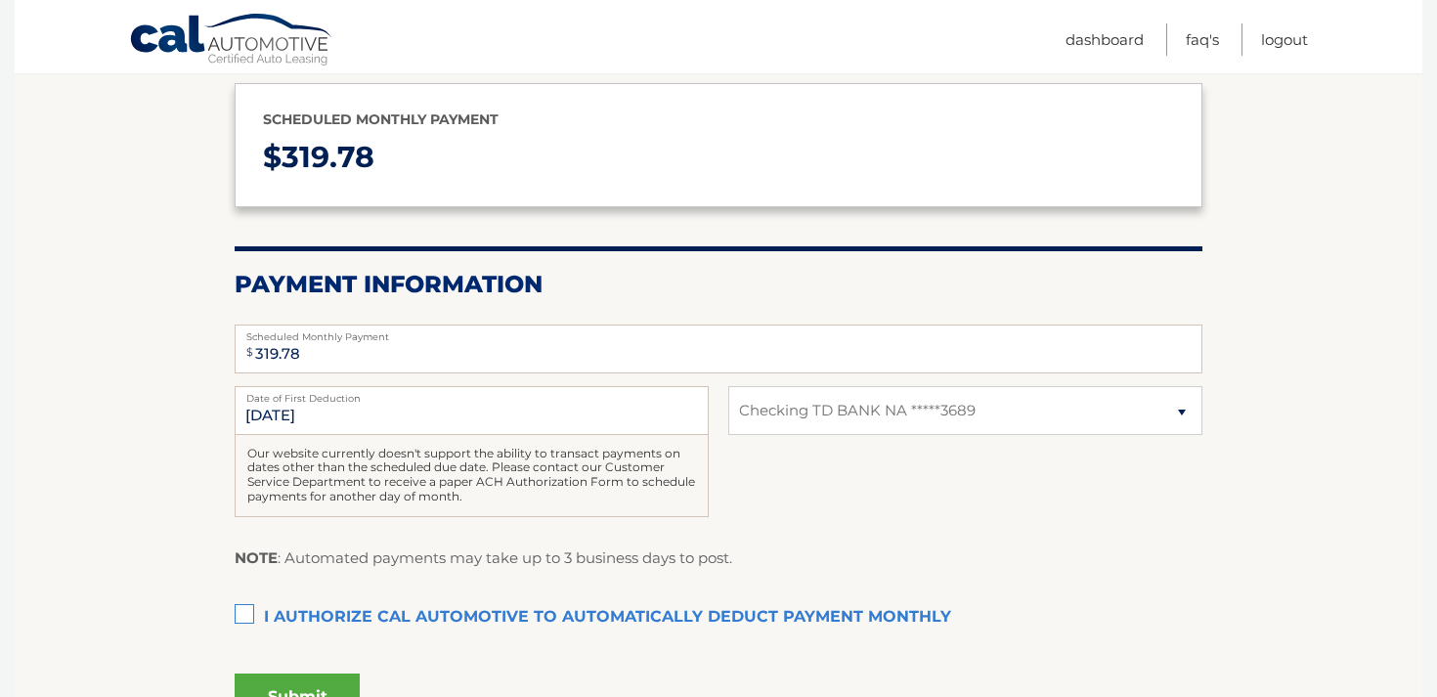
scroll to position [235, 0]
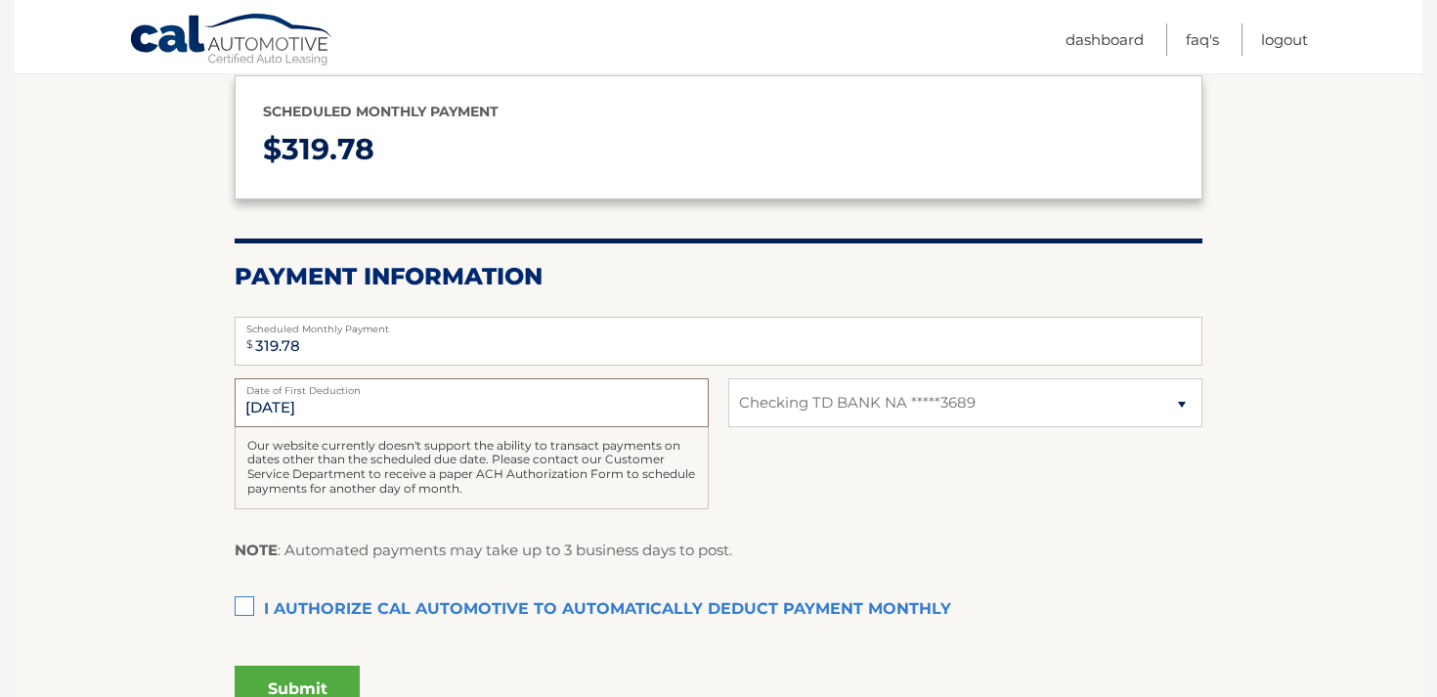
click at [253, 408] on input "9/23/2025" at bounding box center [472, 402] width 474 height 49
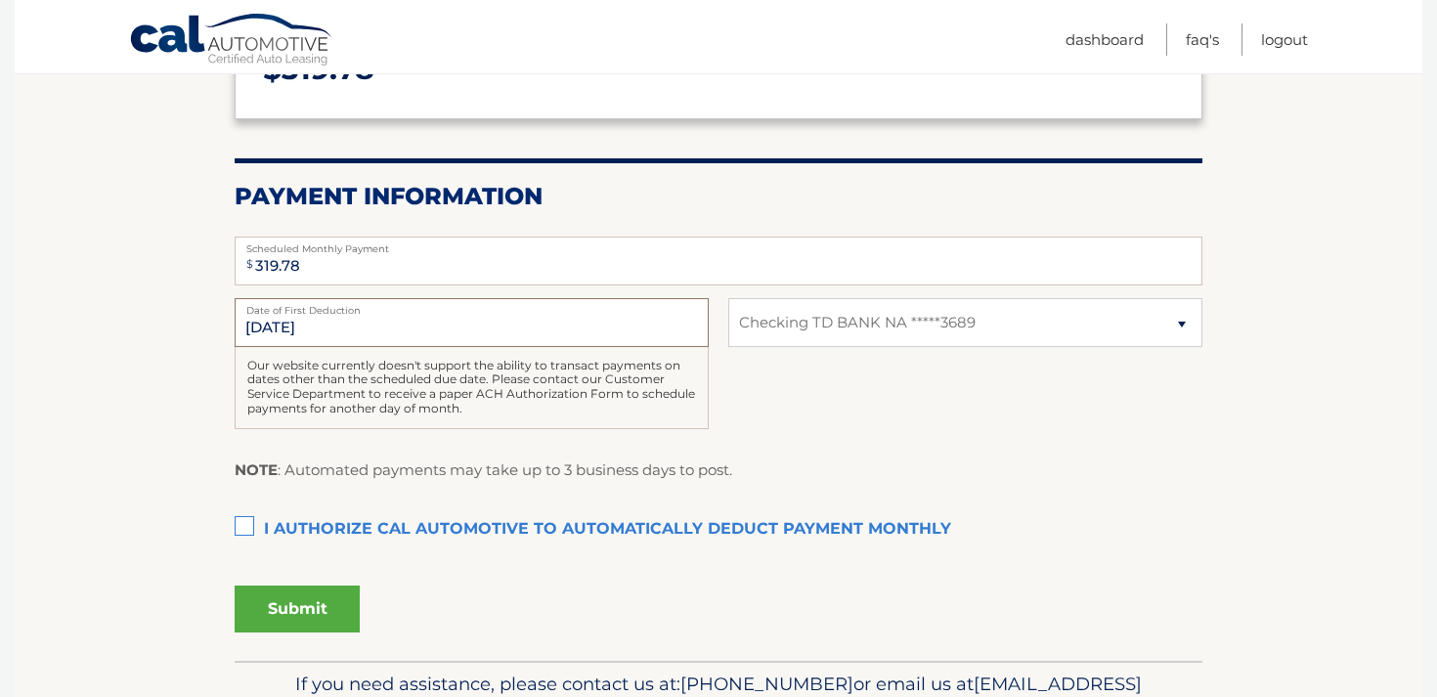
scroll to position [352, 0]
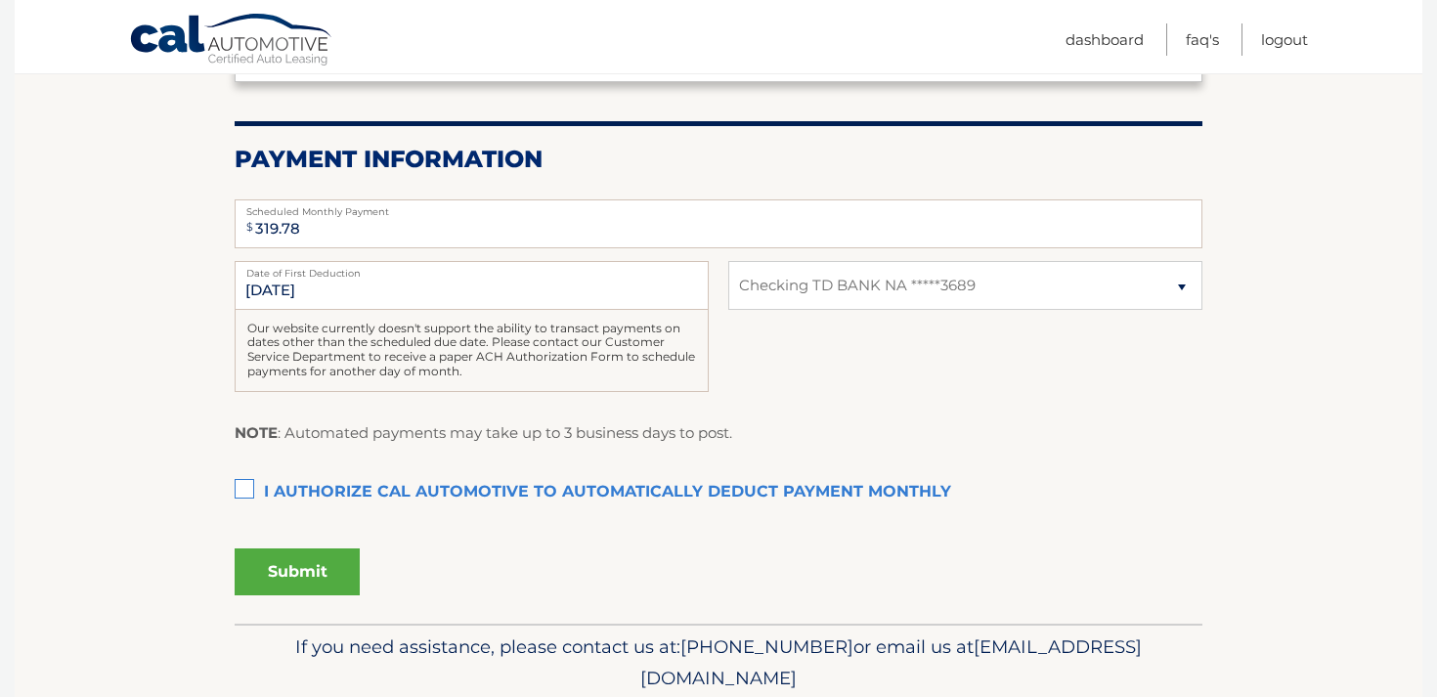
click at [246, 490] on label "I authorize cal automotive to automatically deduct payment monthly This checkbo…" at bounding box center [719, 492] width 968 height 39
click at [0, 0] on input "I authorize cal automotive to automatically deduct payment monthly This checkbo…" at bounding box center [0, 0] width 0 height 0
click at [308, 570] on button "Submit" at bounding box center [297, 571] width 125 height 47
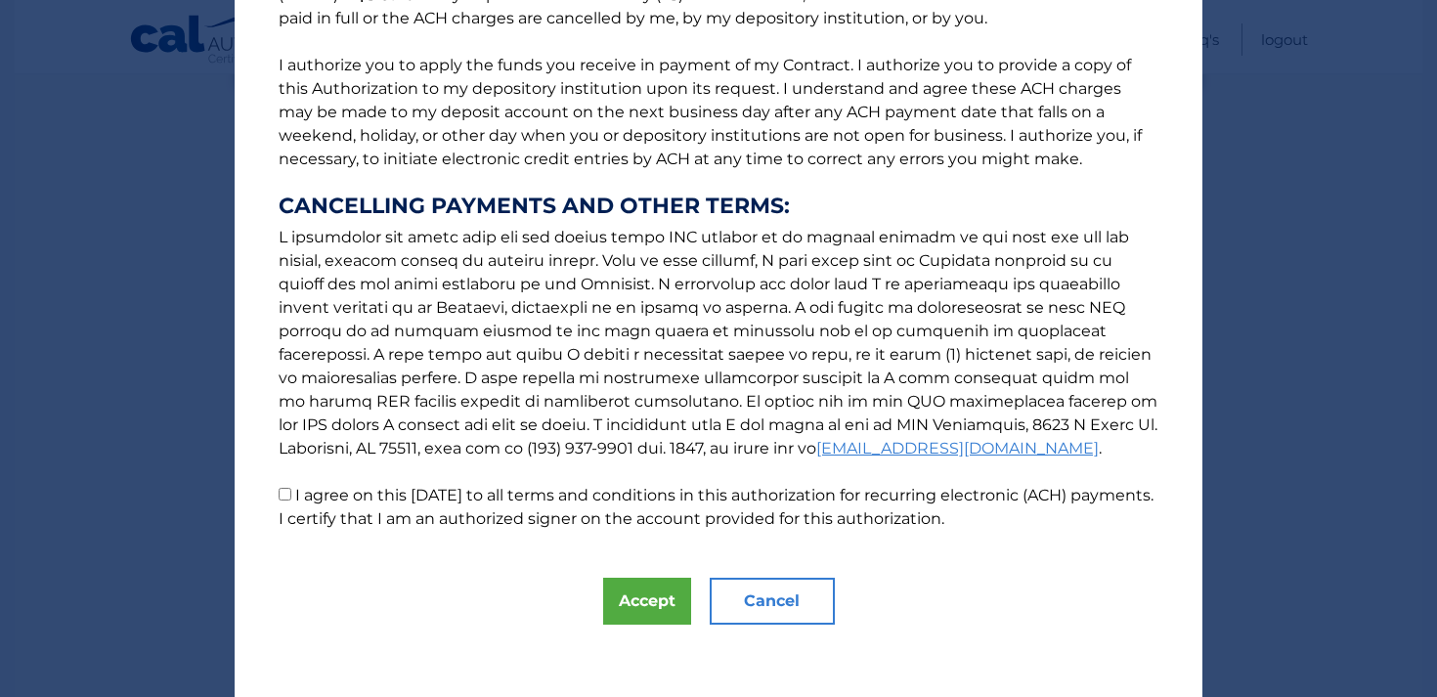
scroll to position [226, 0]
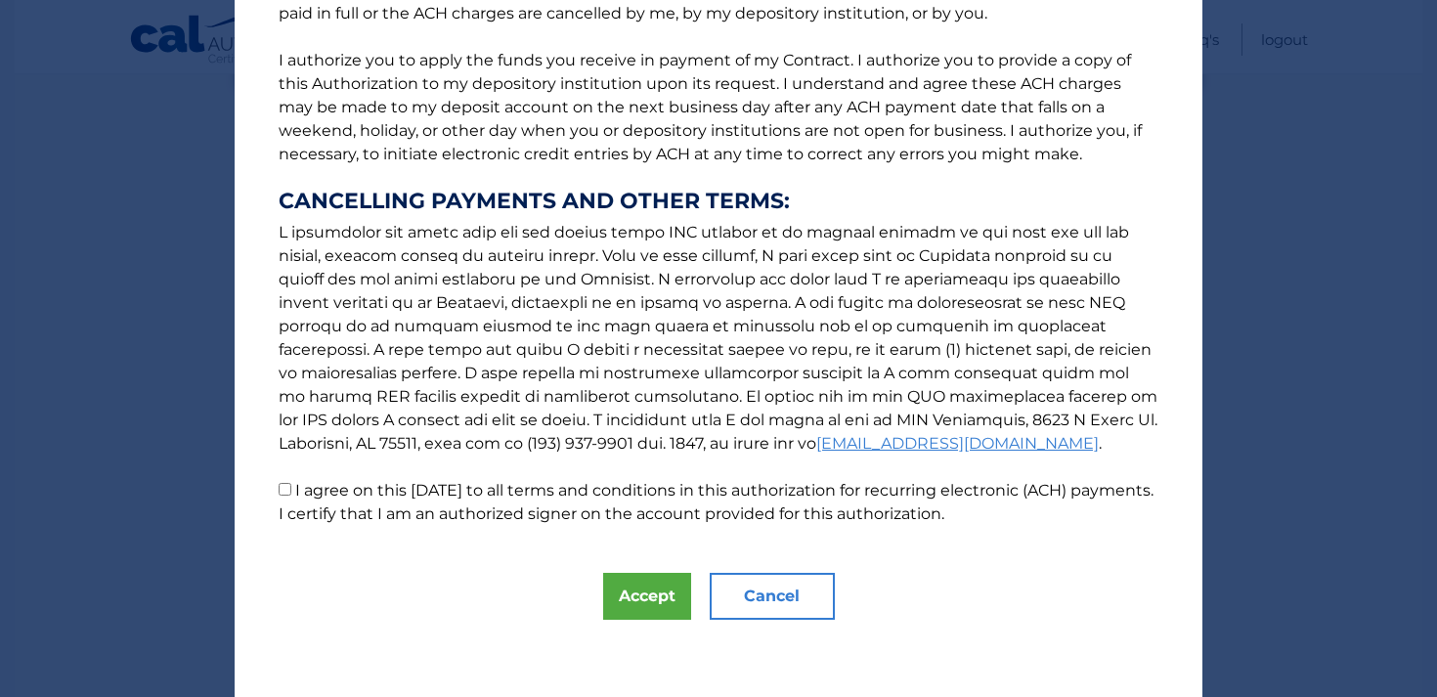
click at [282, 489] on input "I agree on this 08/26/2025 to all terms and conditions in this authorization fo…" at bounding box center [285, 489] width 13 height 13
checkbox input "true"
click at [640, 596] on button "Accept" at bounding box center [647, 596] width 88 height 47
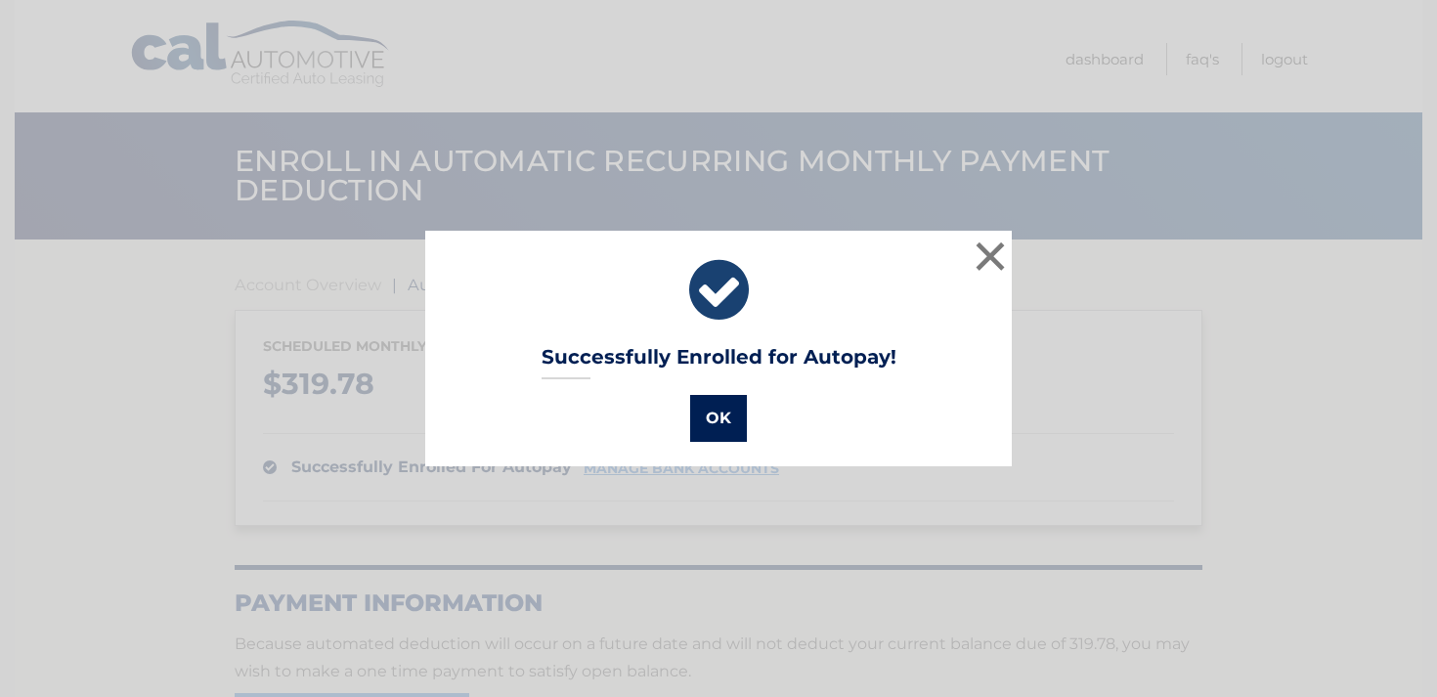
click at [716, 437] on button "OK" at bounding box center [718, 418] width 57 height 47
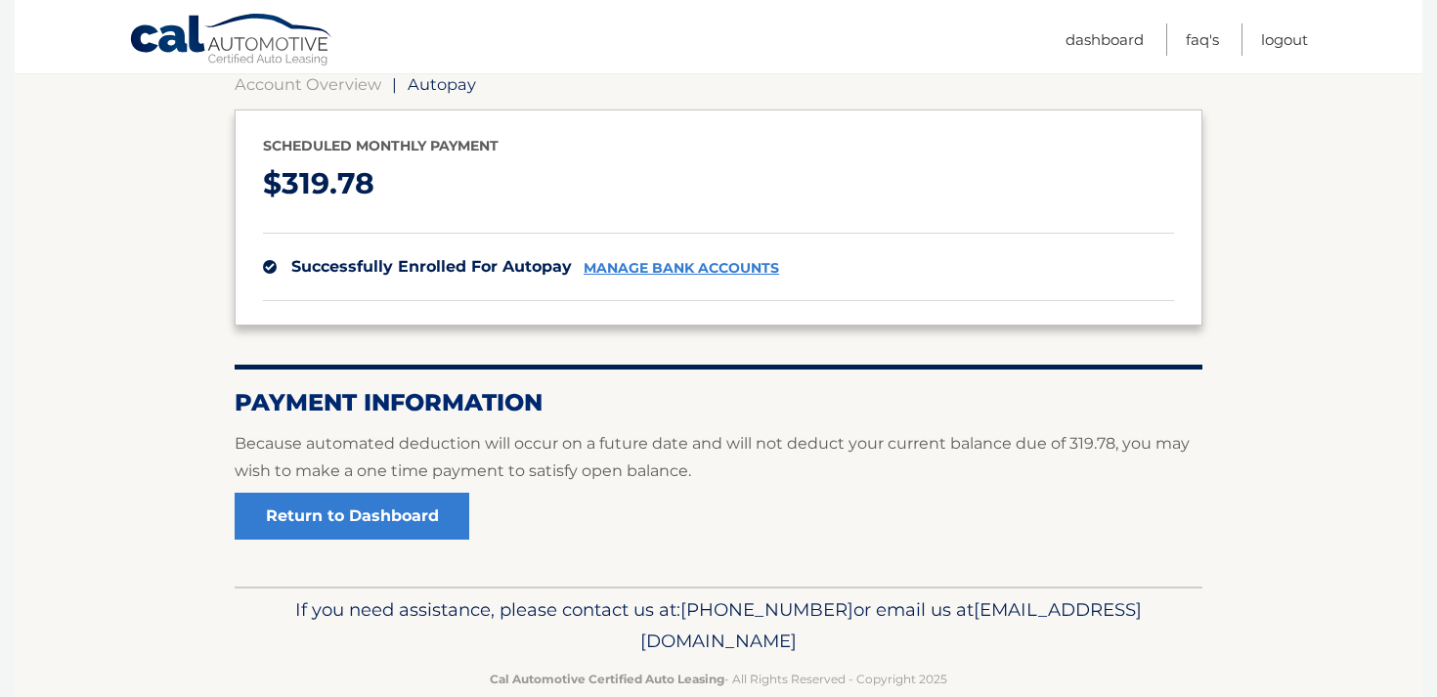
scroll to position [238, 0]
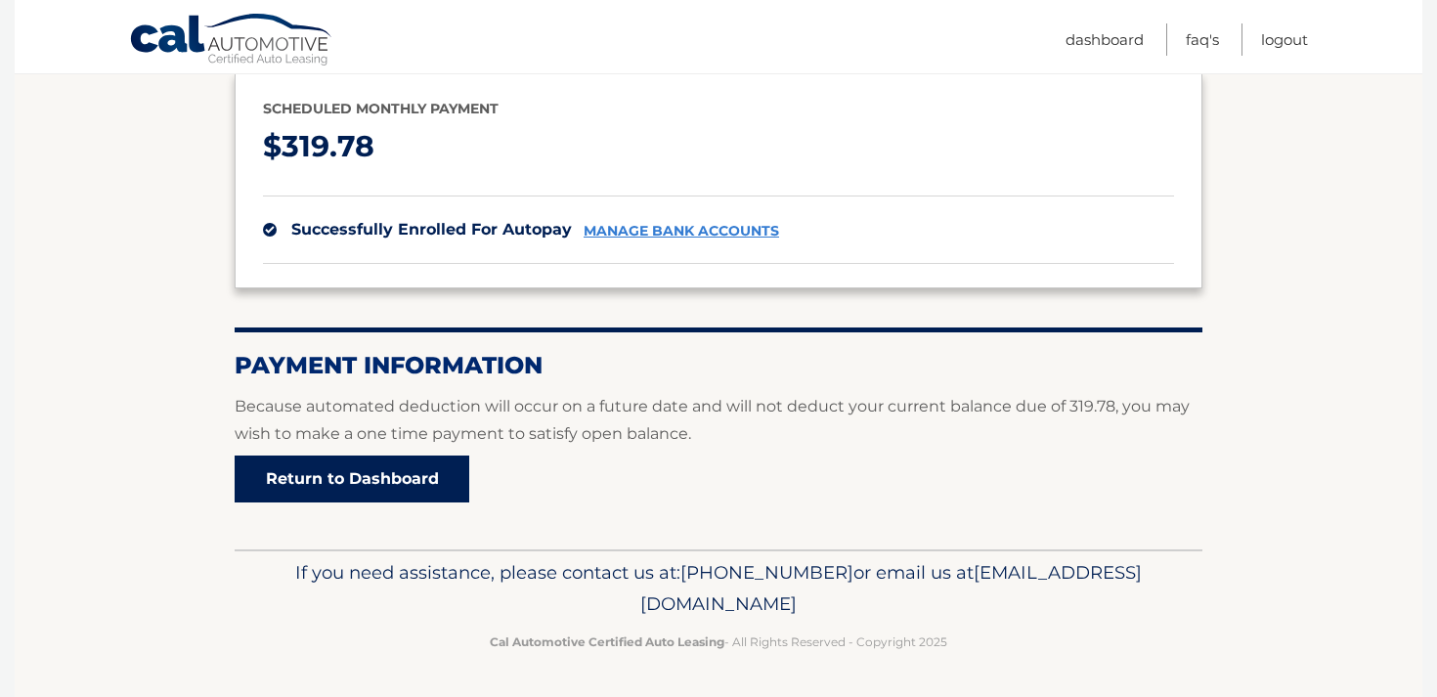
click at [418, 491] on link "Return to Dashboard" at bounding box center [352, 478] width 235 height 47
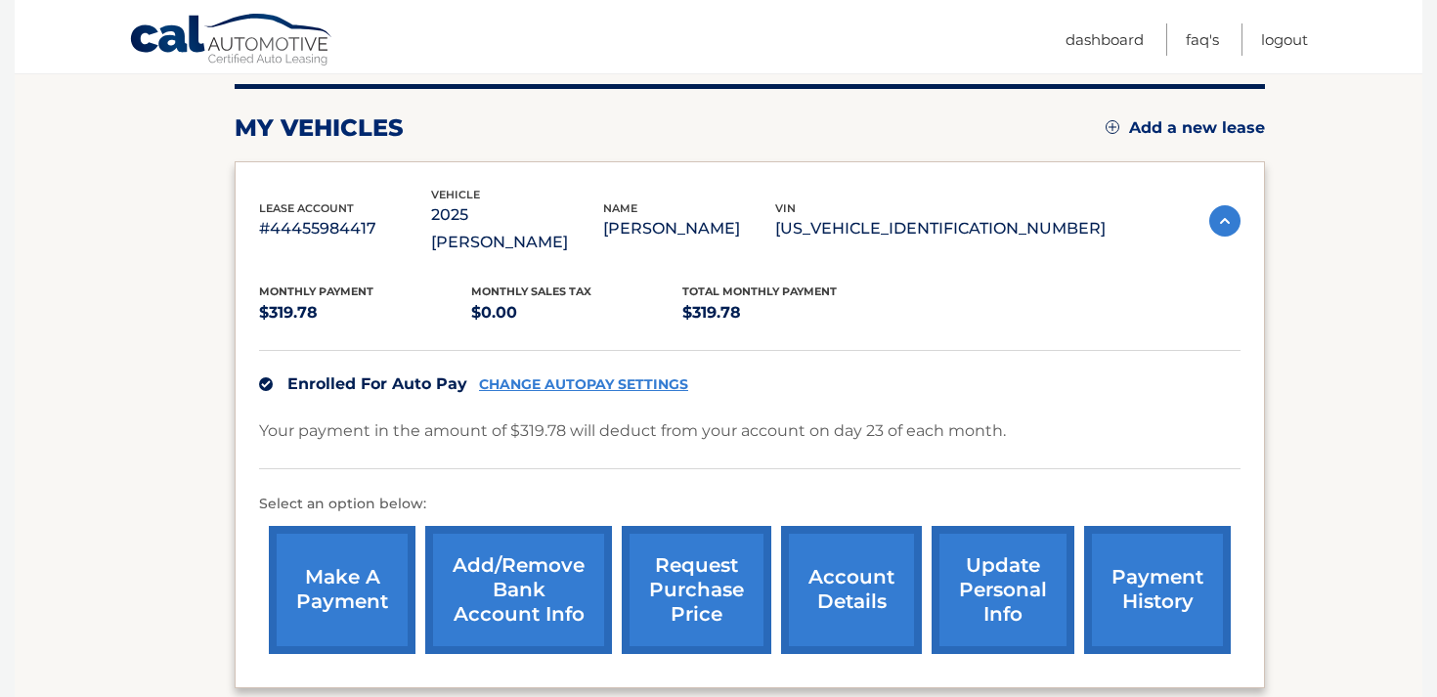
scroll to position [313, 0]
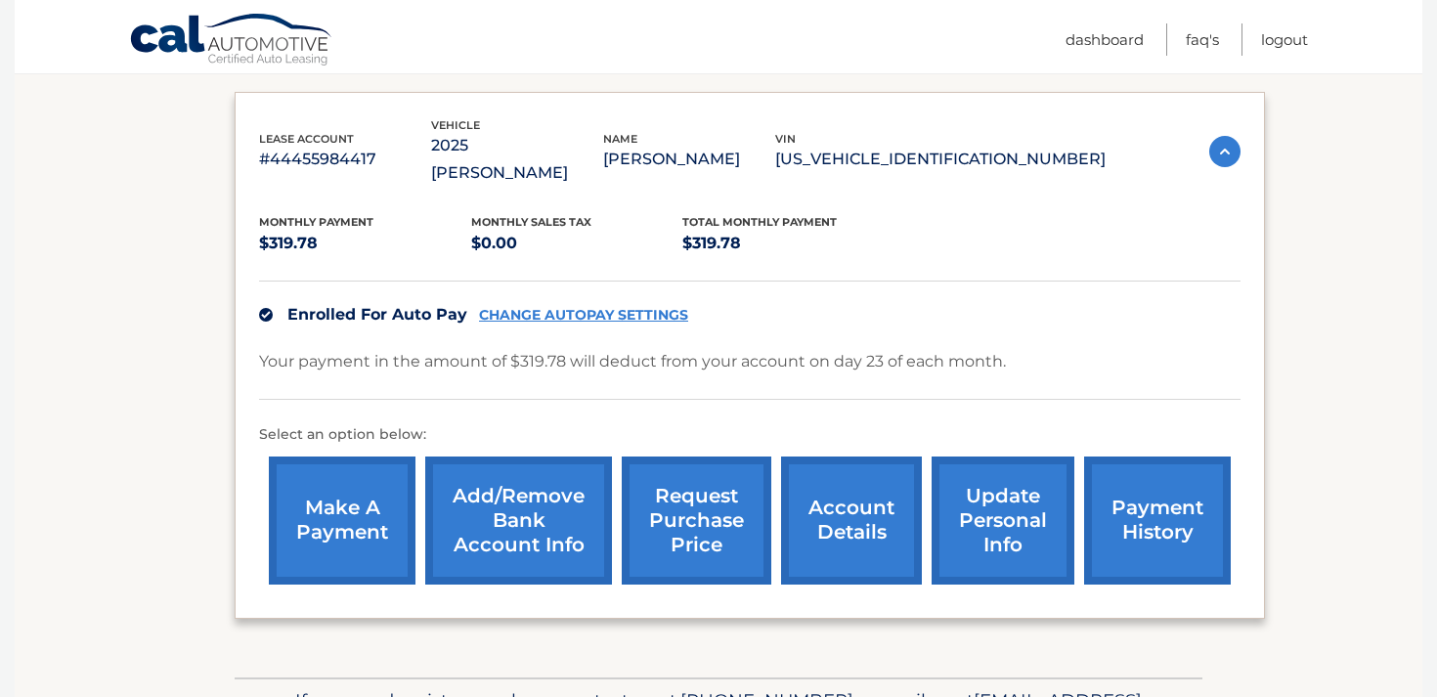
click at [344, 495] on link "make a payment" at bounding box center [342, 520] width 147 height 128
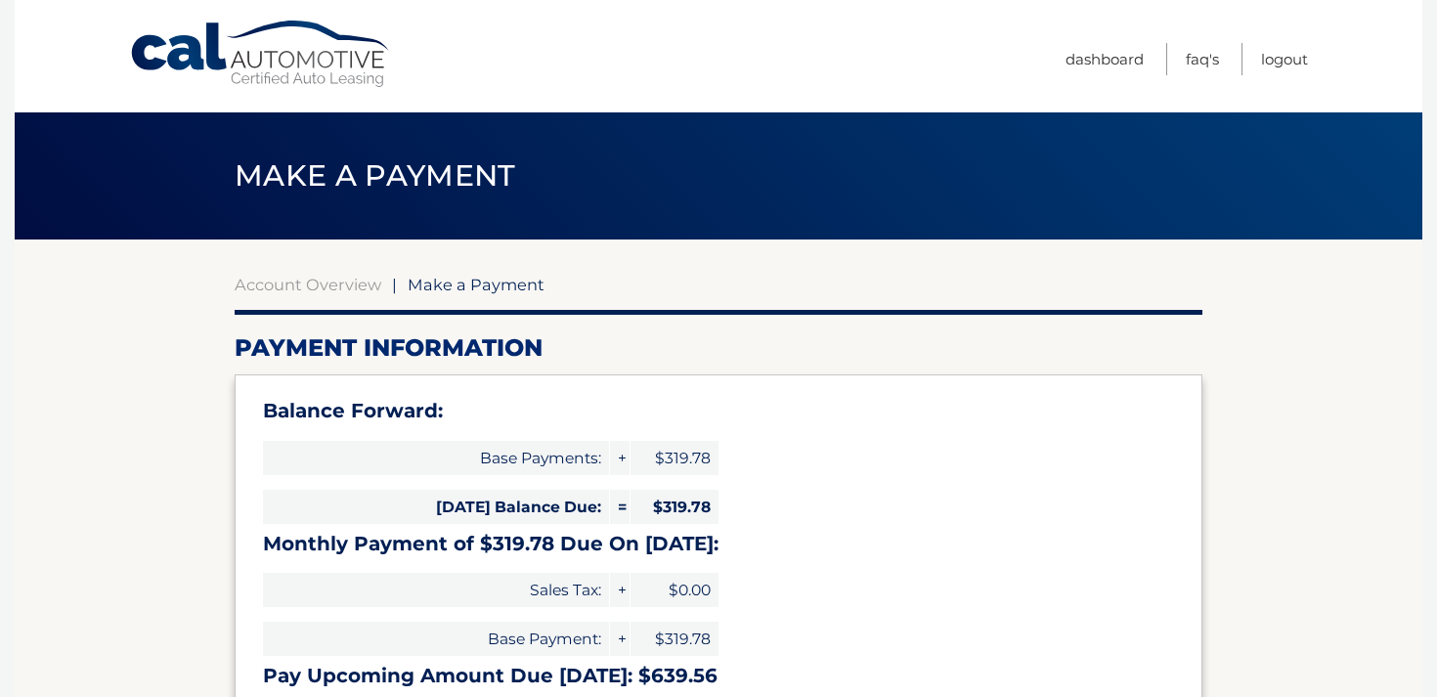
select select "NjQxMTlhZTUtNGE2OS00MGU4LWFiNjYtOTE3ZDQ3NjhiY2Yw"
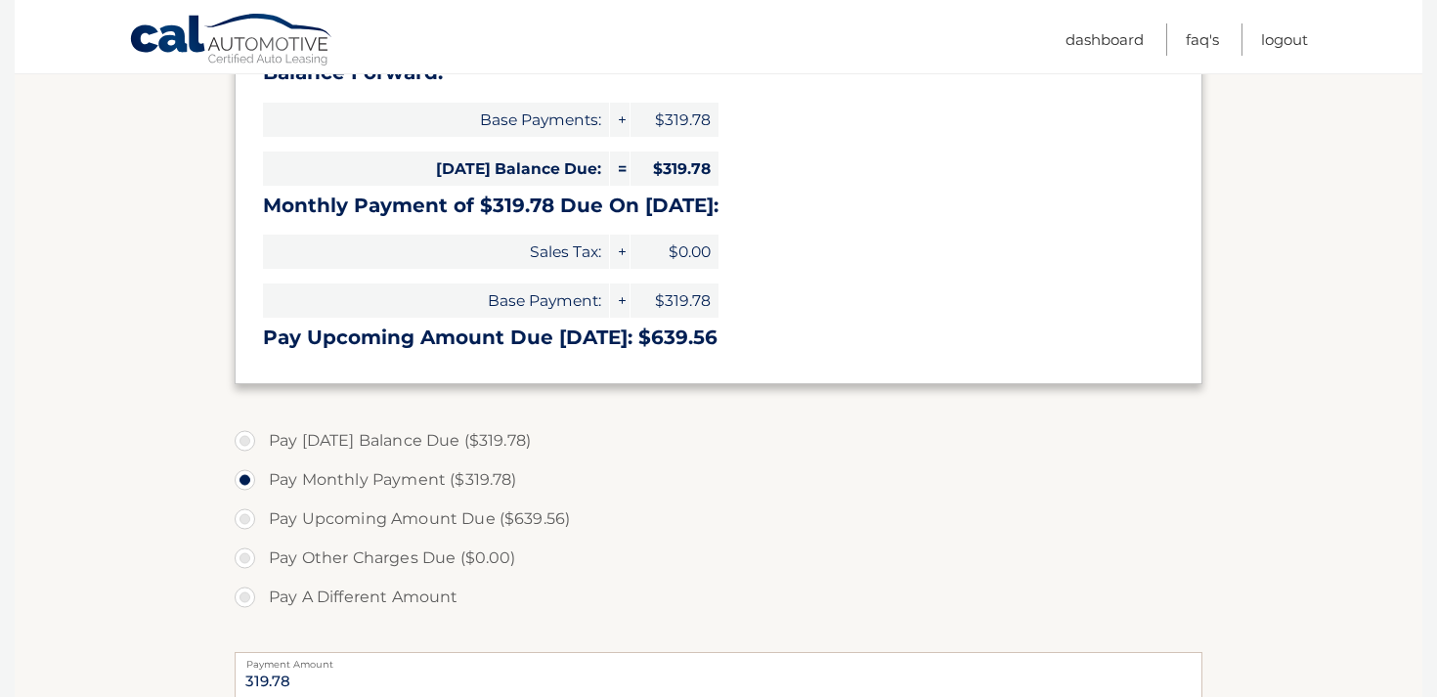
scroll to position [352, 0]
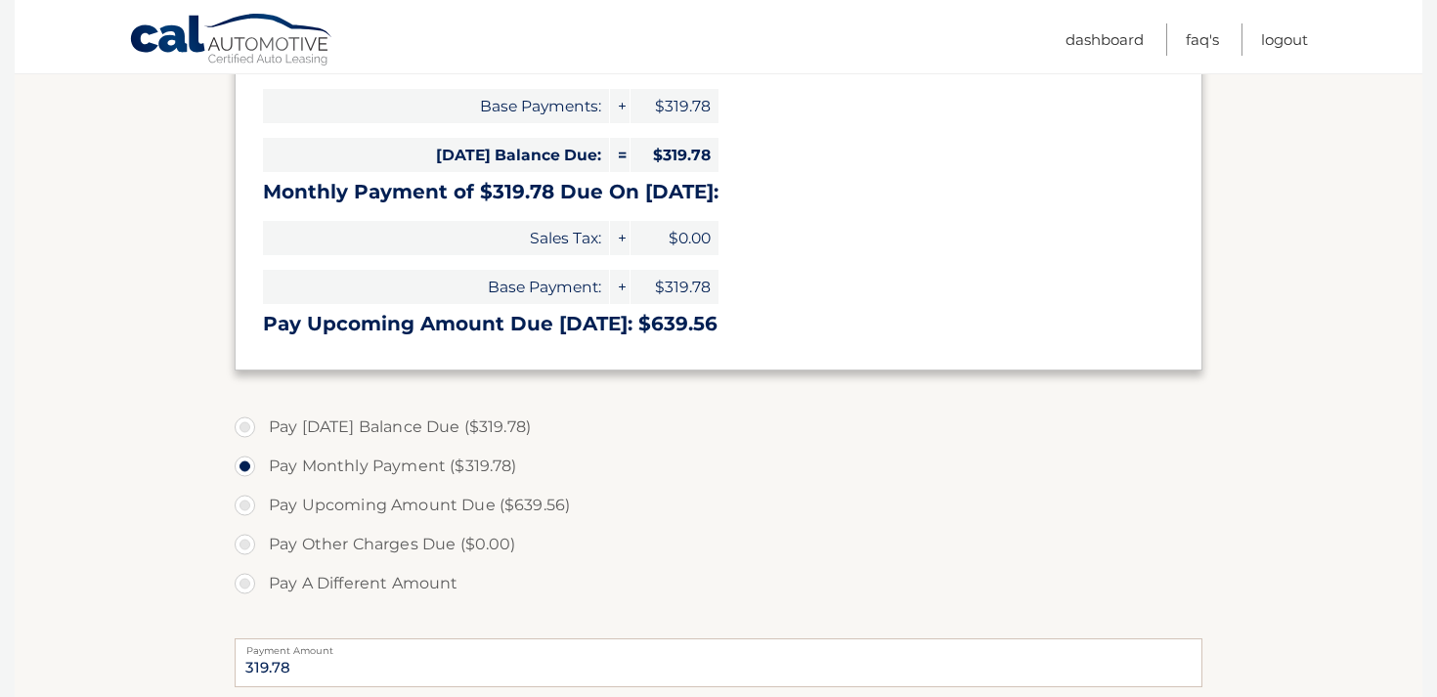
click at [245, 420] on label "Pay [DATE] Balance Due ($319.78)" at bounding box center [719, 427] width 968 height 39
click at [245, 420] on input "Pay Today's Balance Due ($319.78)" at bounding box center [252, 423] width 20 height 31
radio input "true"
click at [242, 447] on input "Pay Monthly Payment ($319.78)" at bounding box center [252, 462] width 20 height 31
radio input "true"
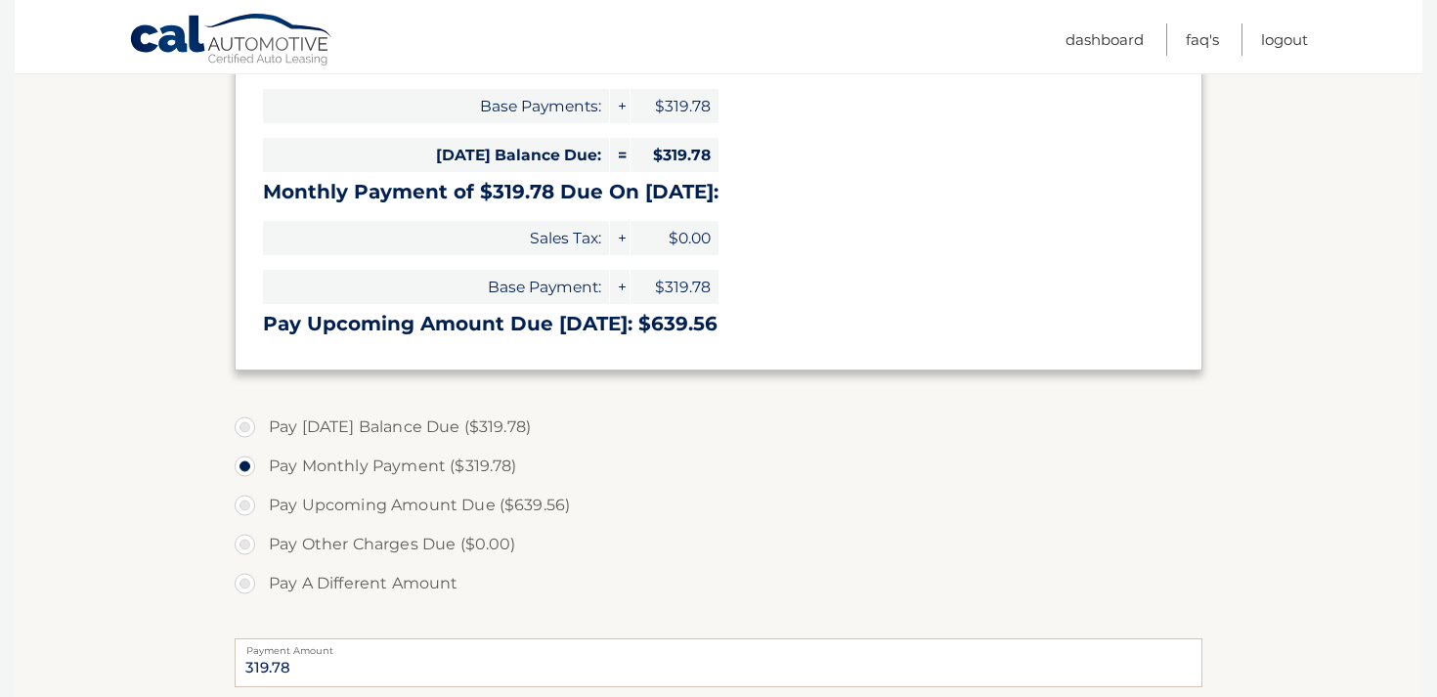
click at [245, 420] on label "Pay Today's Balance Due ($319.78)" at bounding box center [719, 427] width 968 height 39
click at [245, 420] on input "Pay Today's Balance Due ($319.78)" at bounding box center [252, 423] width 20 height 31
radio input "true"
click at [156, 522] on section "Account Overview | Make a Payment Payment Information Balance Forward: Base Pay…" at bounding box center [718, 434] width 1407 height 1092
click at [1281, 372] on section "Account Overview | Make a Payment Payment Information Balance Forward: Base Pay…" at bounding box center [718, 434] width 1407 height 1092
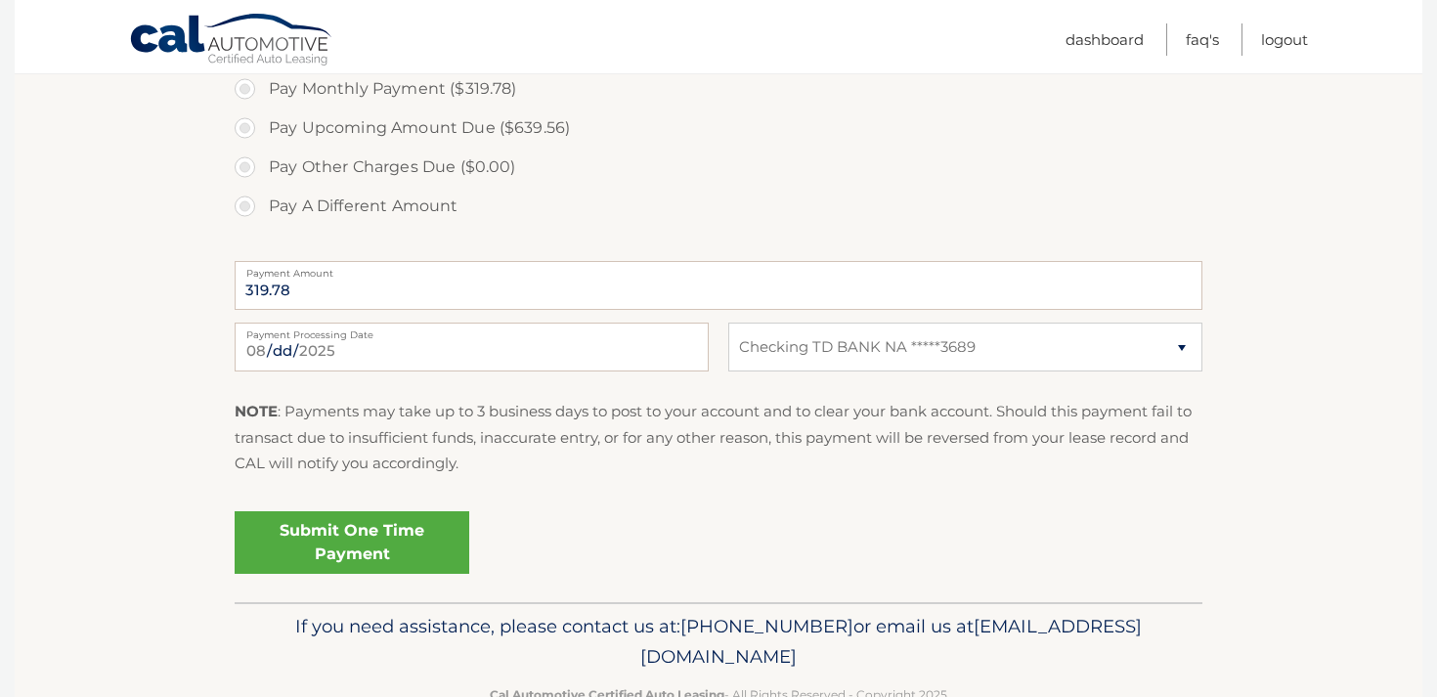
scroll to position [743, 0]
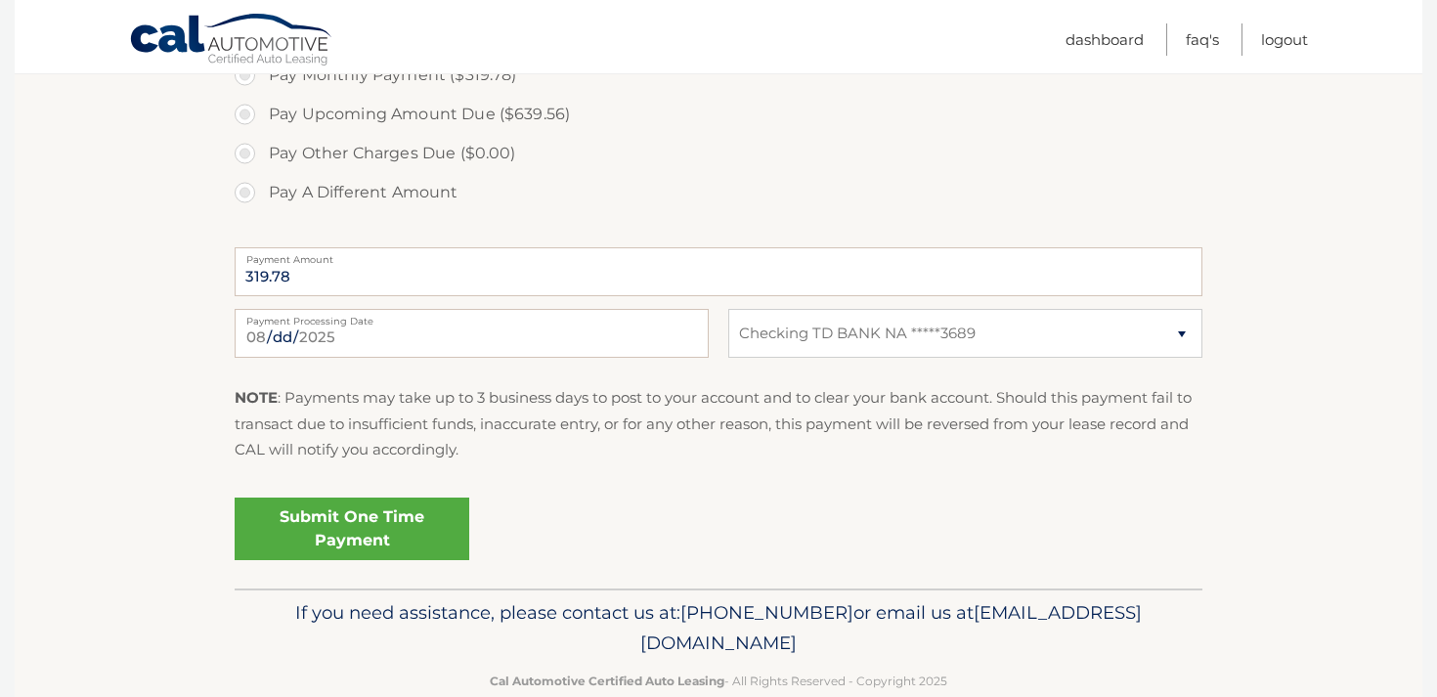
click at [397, 534] on link "Submit One Time Payment" at bounding box center [352, 528] width 235 height 63
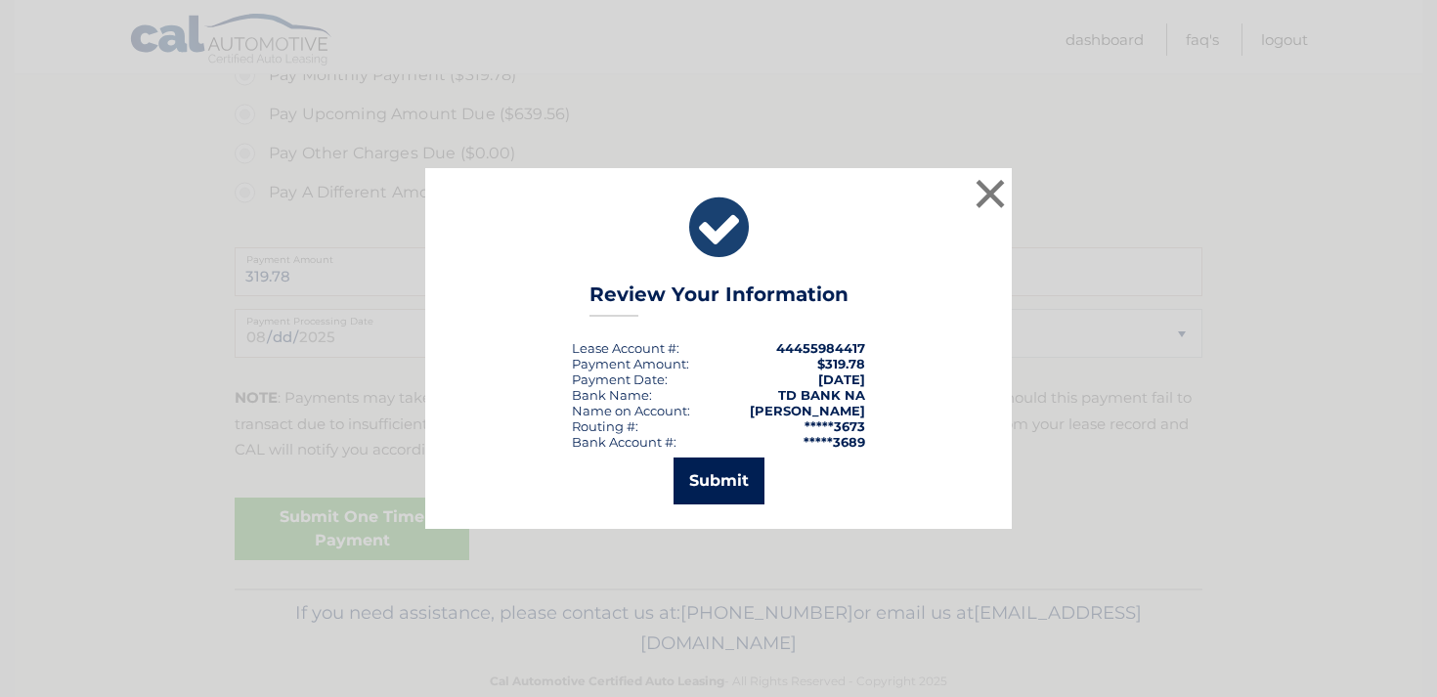
click at [713, 489] on button "Submit" at bounding box center [718, 480] width 91 height 47
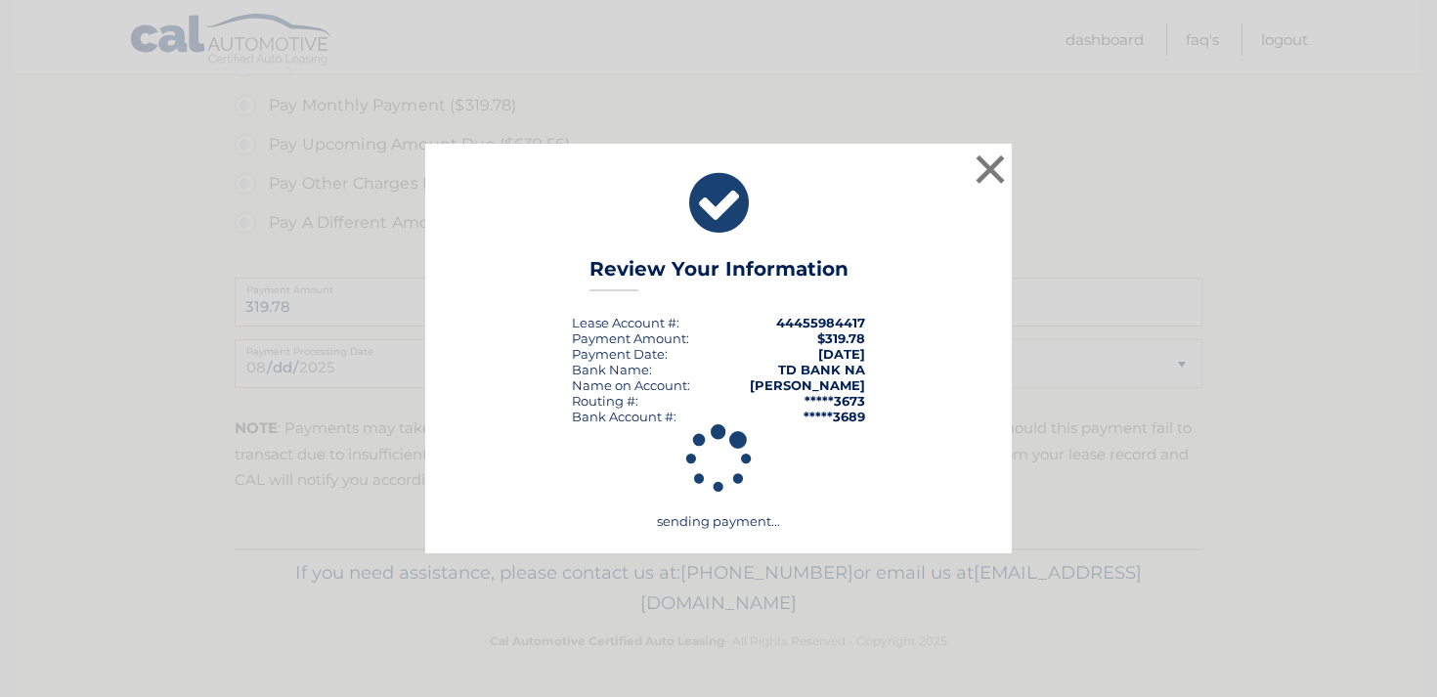
scroll to position [712, 0]
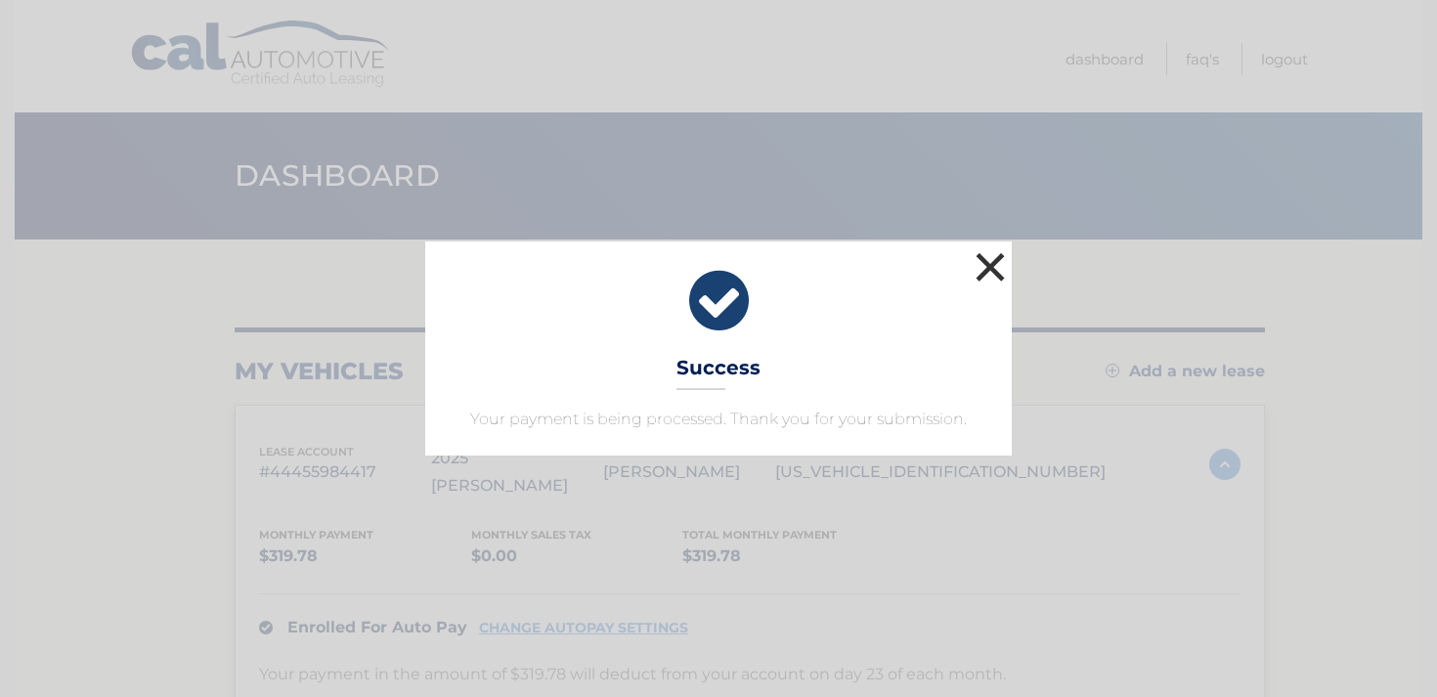
click at [995, 267] on button "×" at bounding box center [990, 266] width 39 height 39
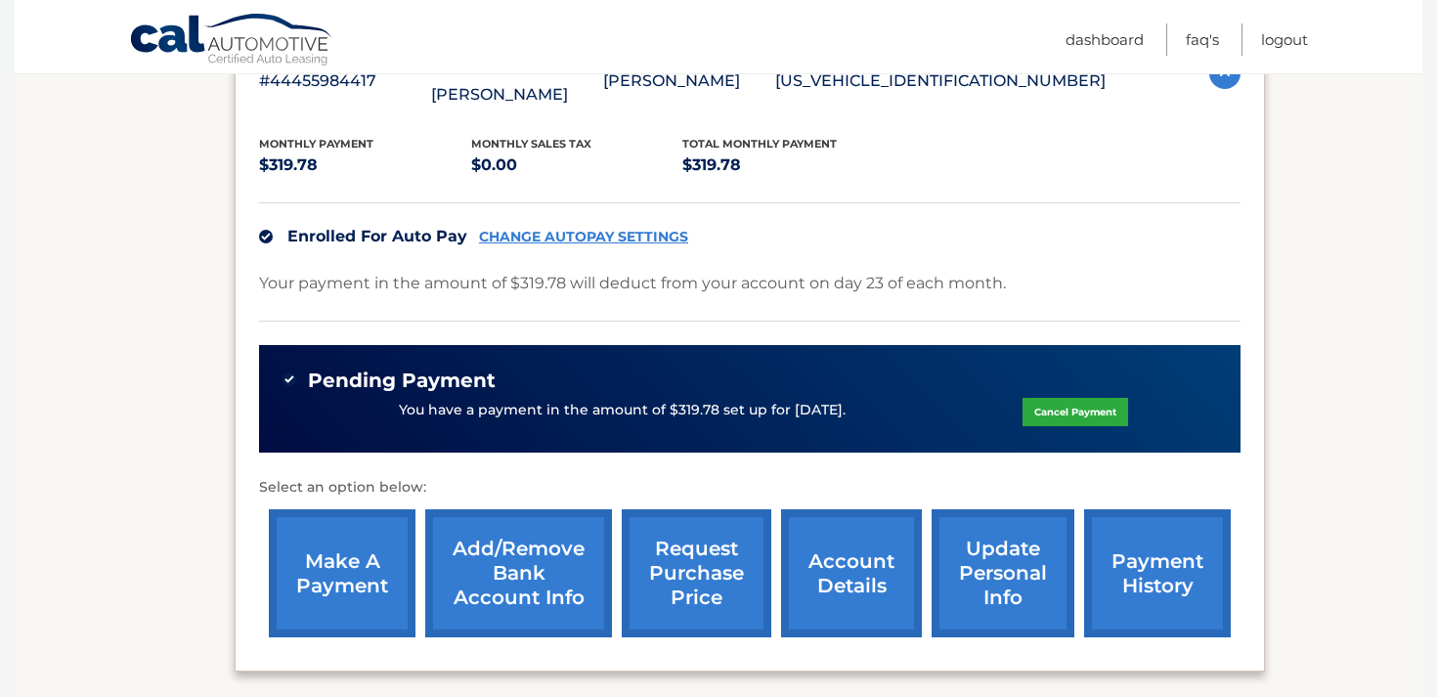
scroll to position [430, 0]
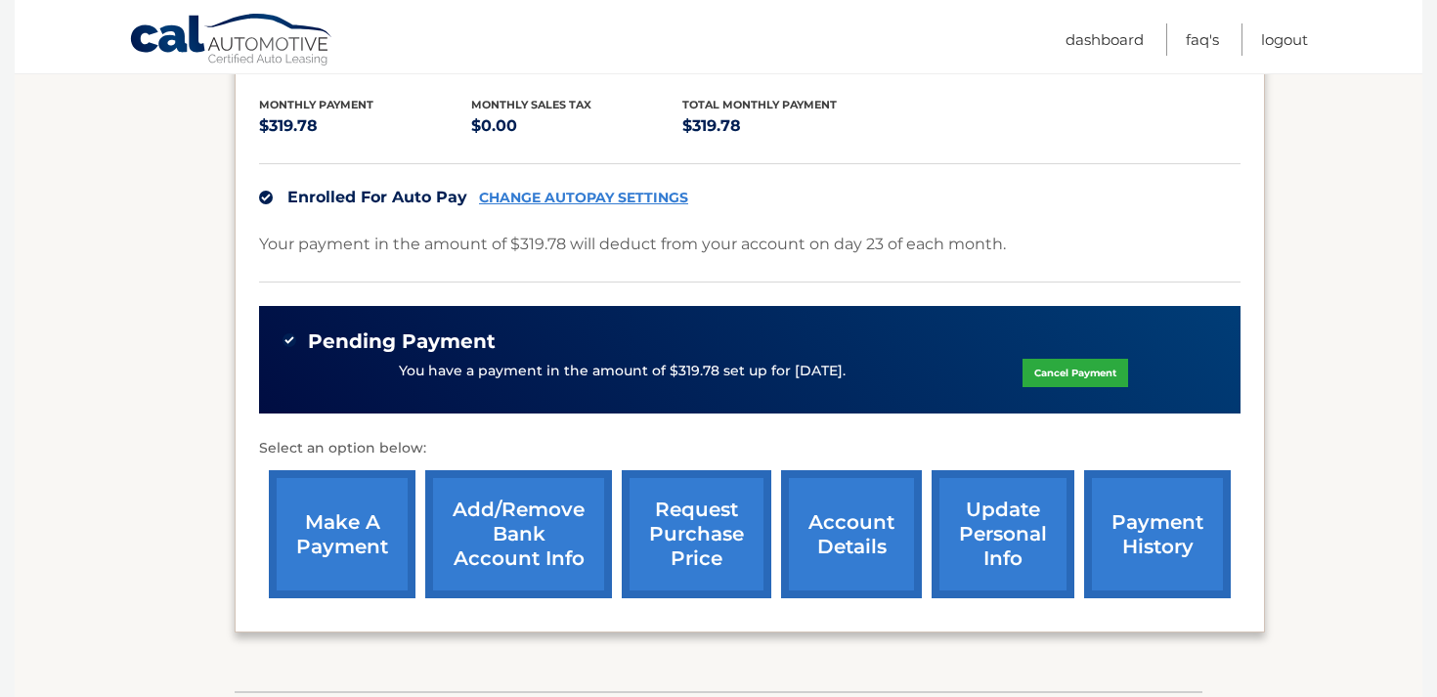
click at [1163, 504] on link "payment history" at bounding box center [1157, 534] width 147 height 128
